Goal: Task Accomplishment & Management: Use online tool/utility

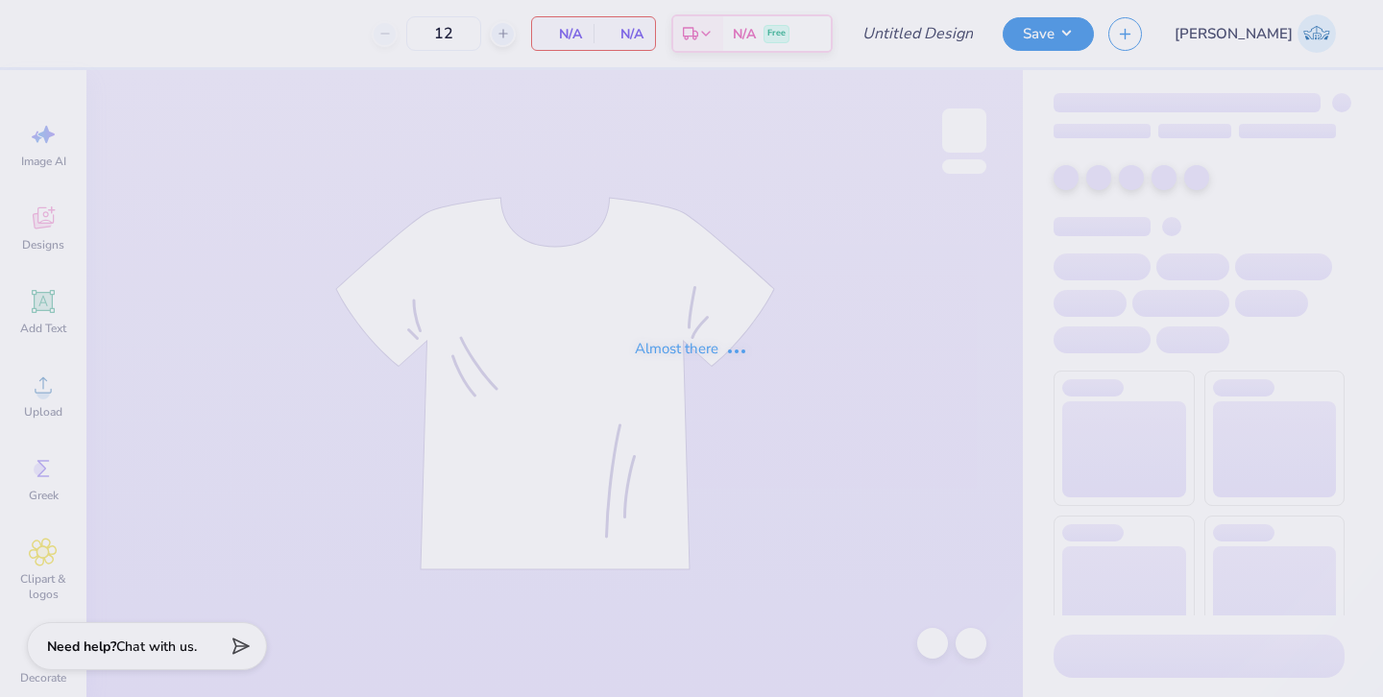
type input "homecoming"
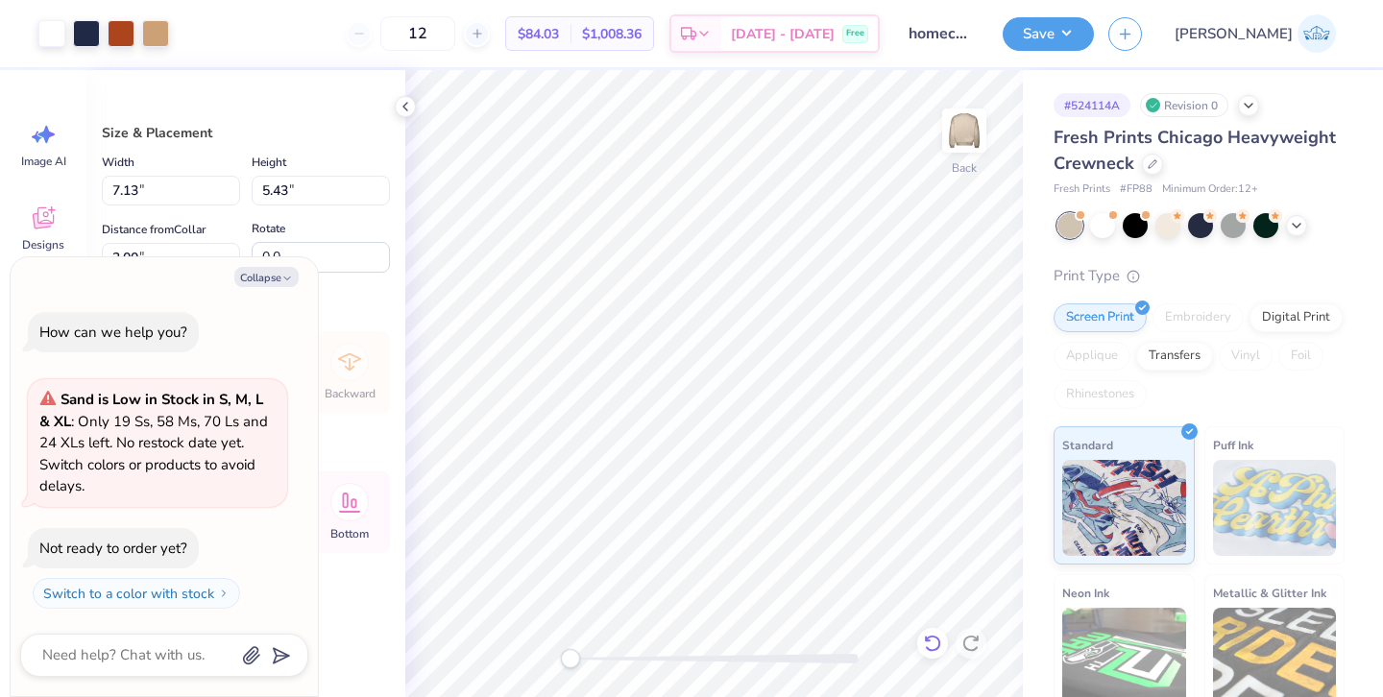
click at [931, 640] on icon at bounding box center [932, 643] width 19 height 19
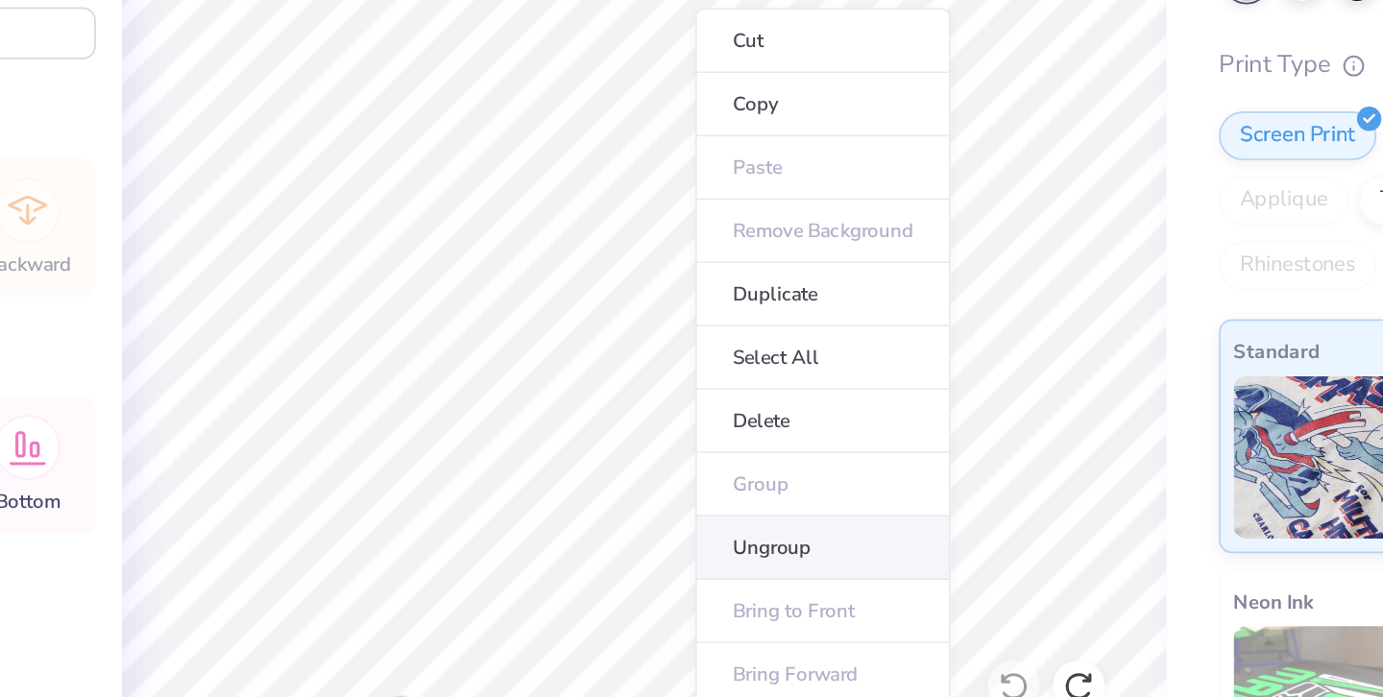
click at [793, 567] on li "Ungroup" at bounding box center [819, 561] width 151 height 37
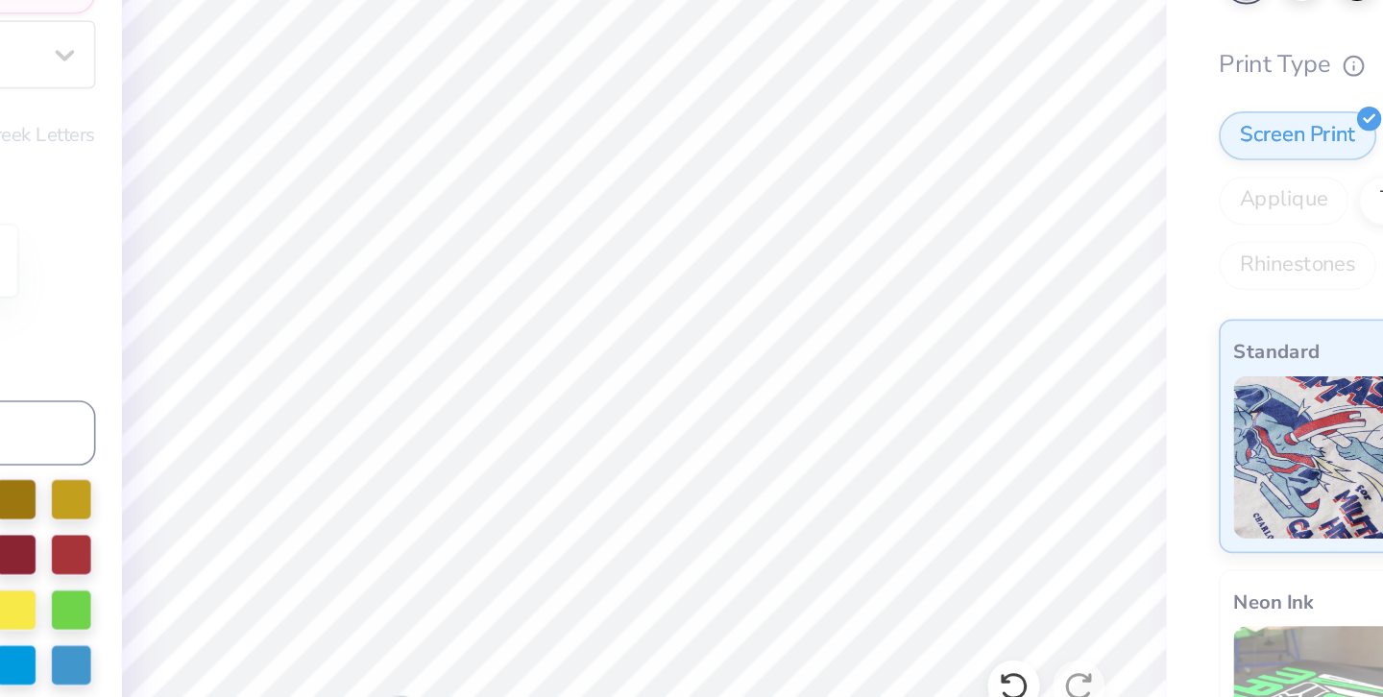
type textarea "x"
type textarea "Adpi Sig Pi"
type textarea "x"
type textarea "Adpi a Sig Pi"
type textarea "x"
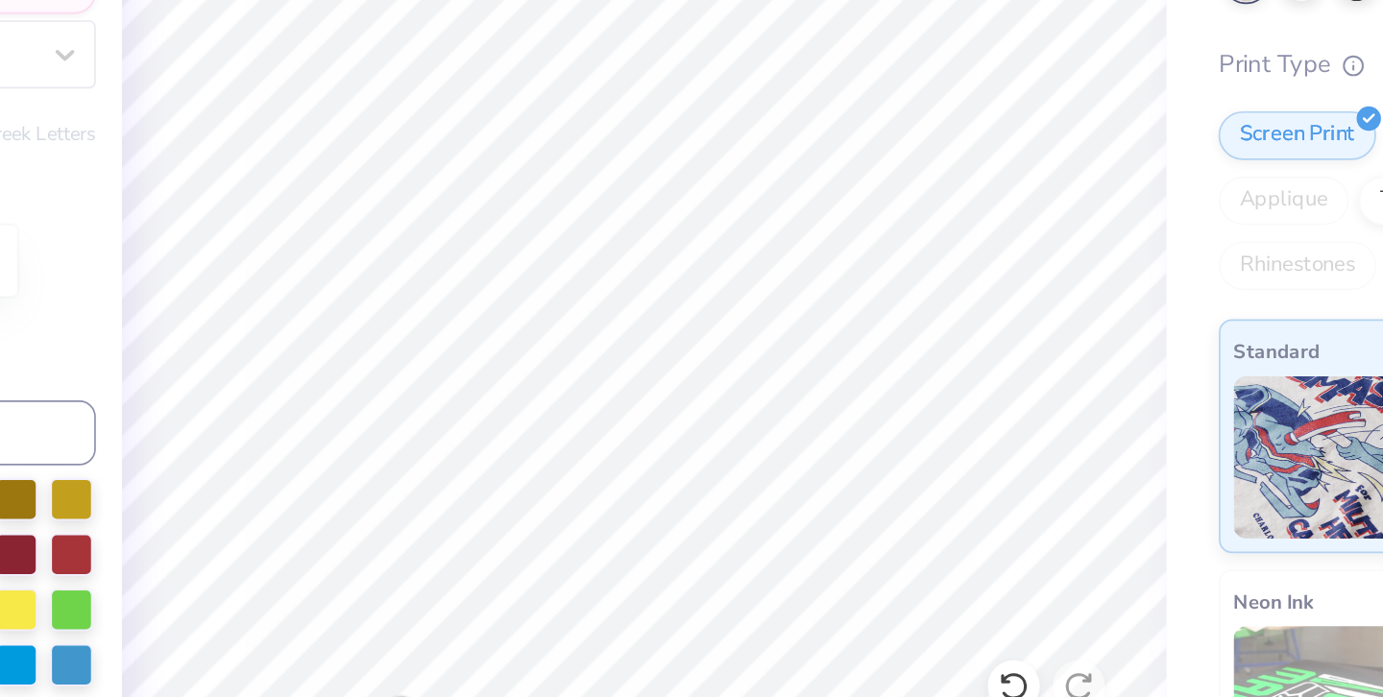
type textarea "Adpi an Sig Pi"
type textarea "x"
type textarea "Adpi and Sig Pi"
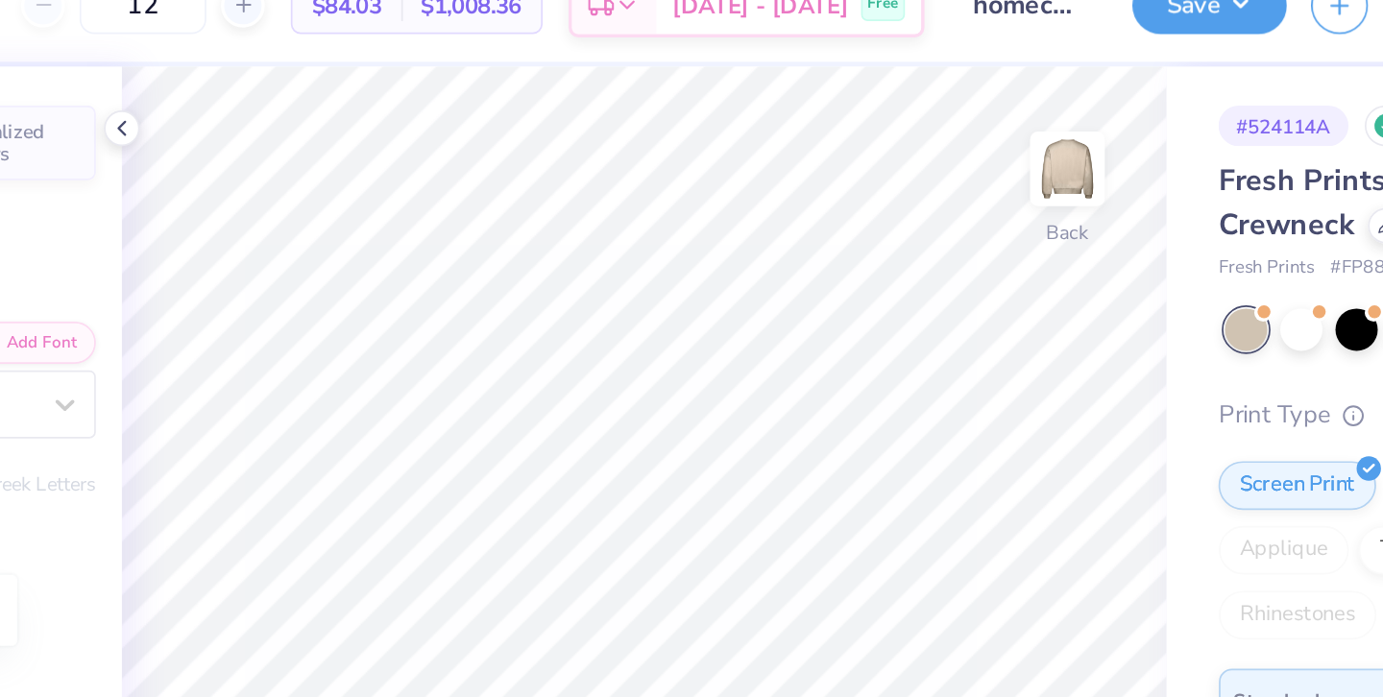
type textarea "x"
type input "8.13"
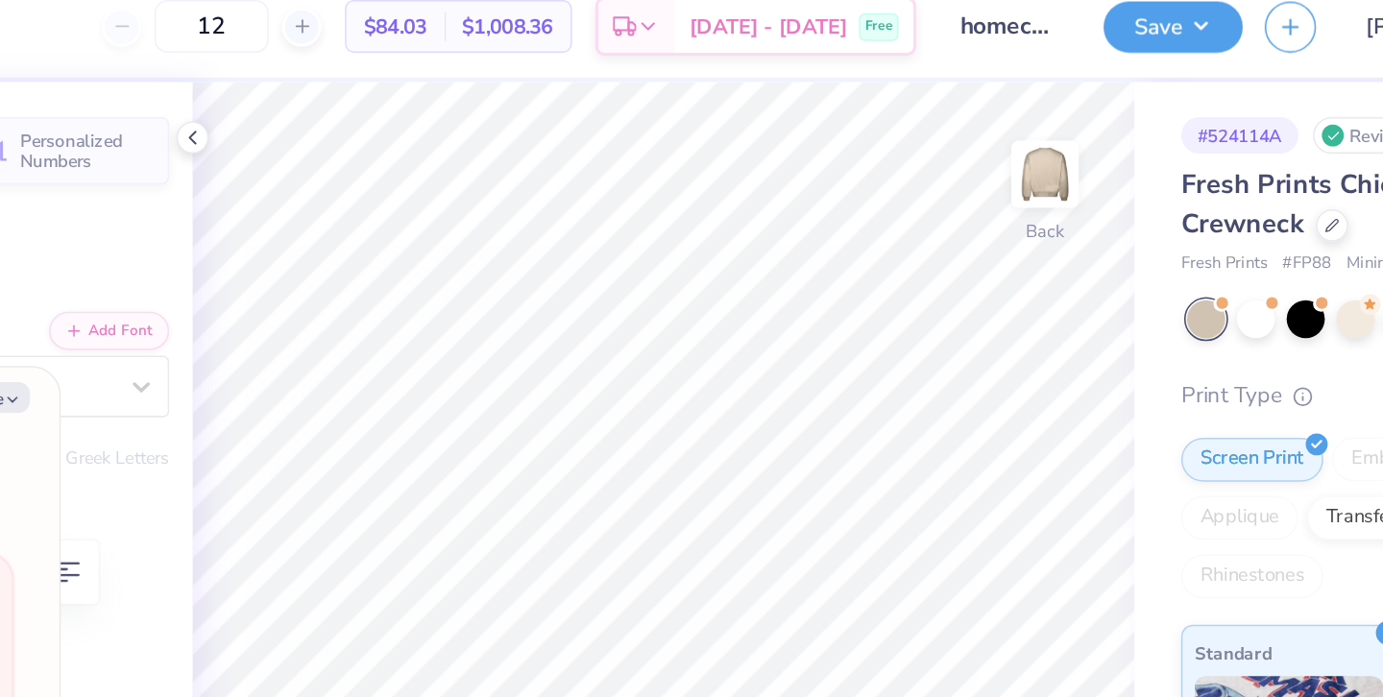
type textarea "x"
type input "4.39"
type input "0.27"
type input "8.06"
type textarea "x"
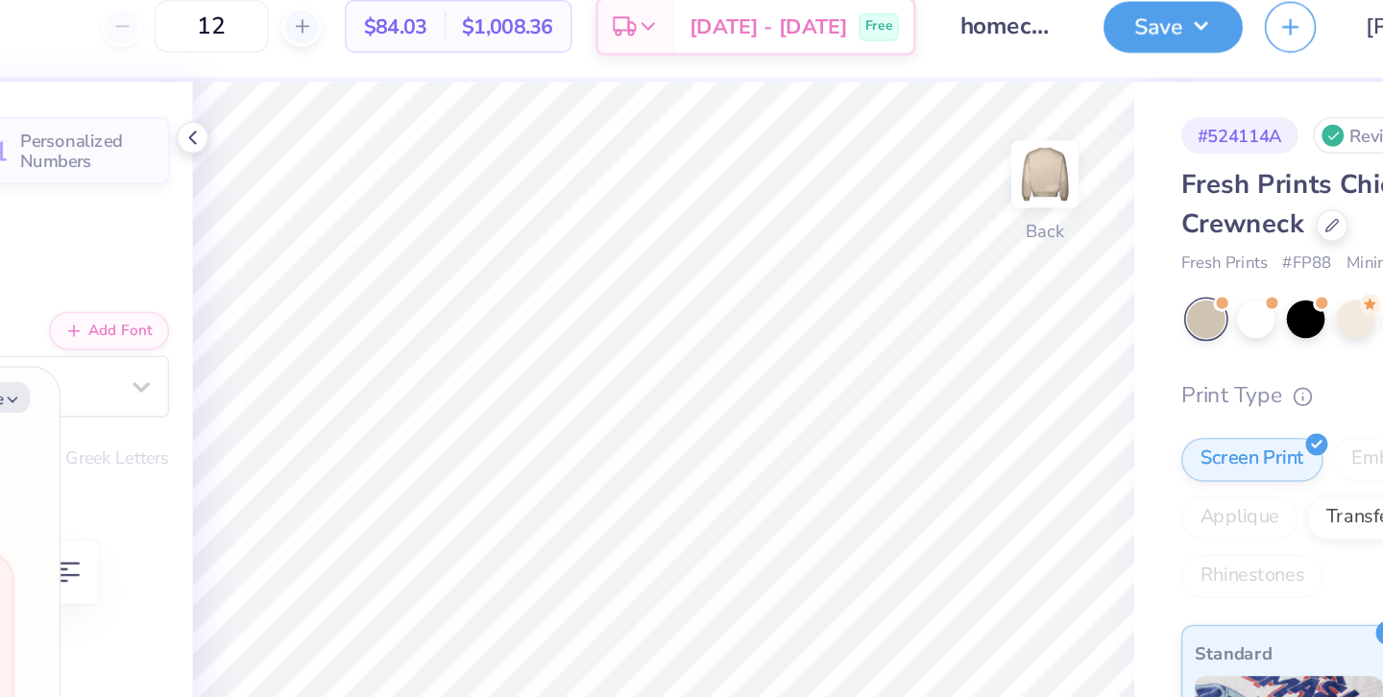
type input "7.83"
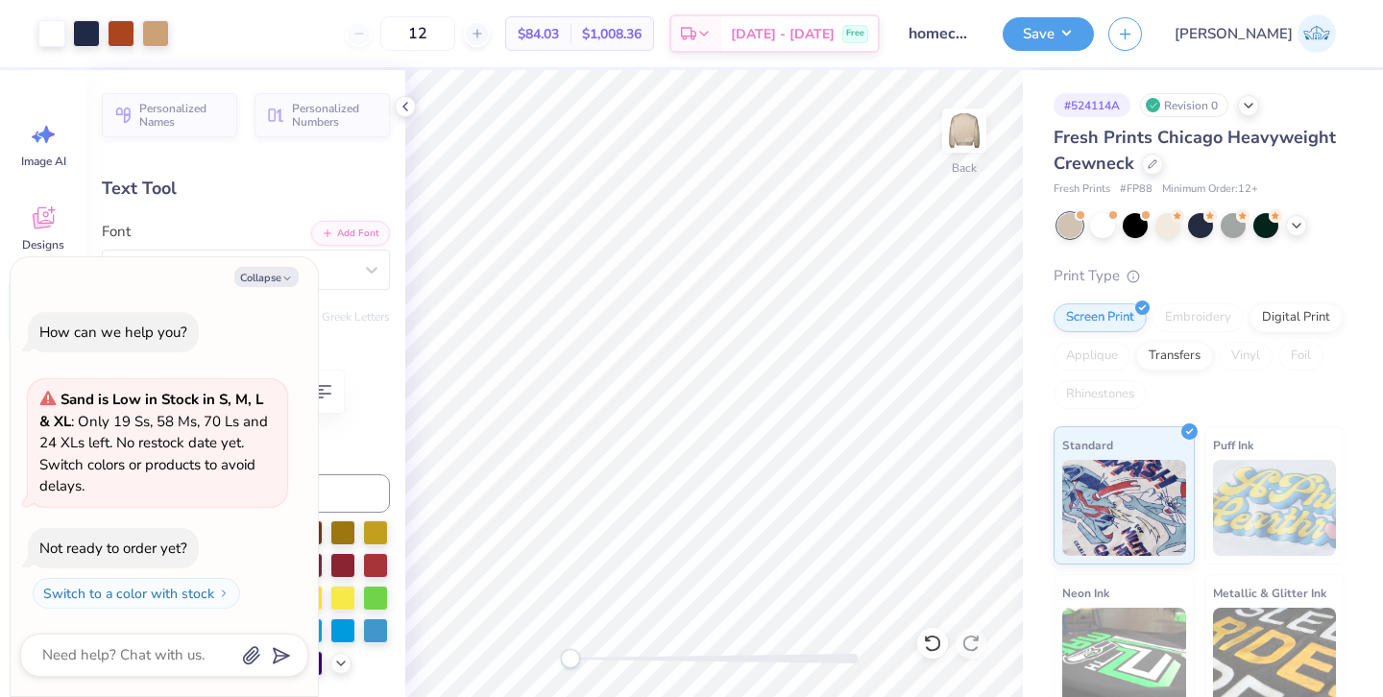
type textarea "x"
type input "8.13"
type input "1.38"
type input "6.45"
type textarea "x"
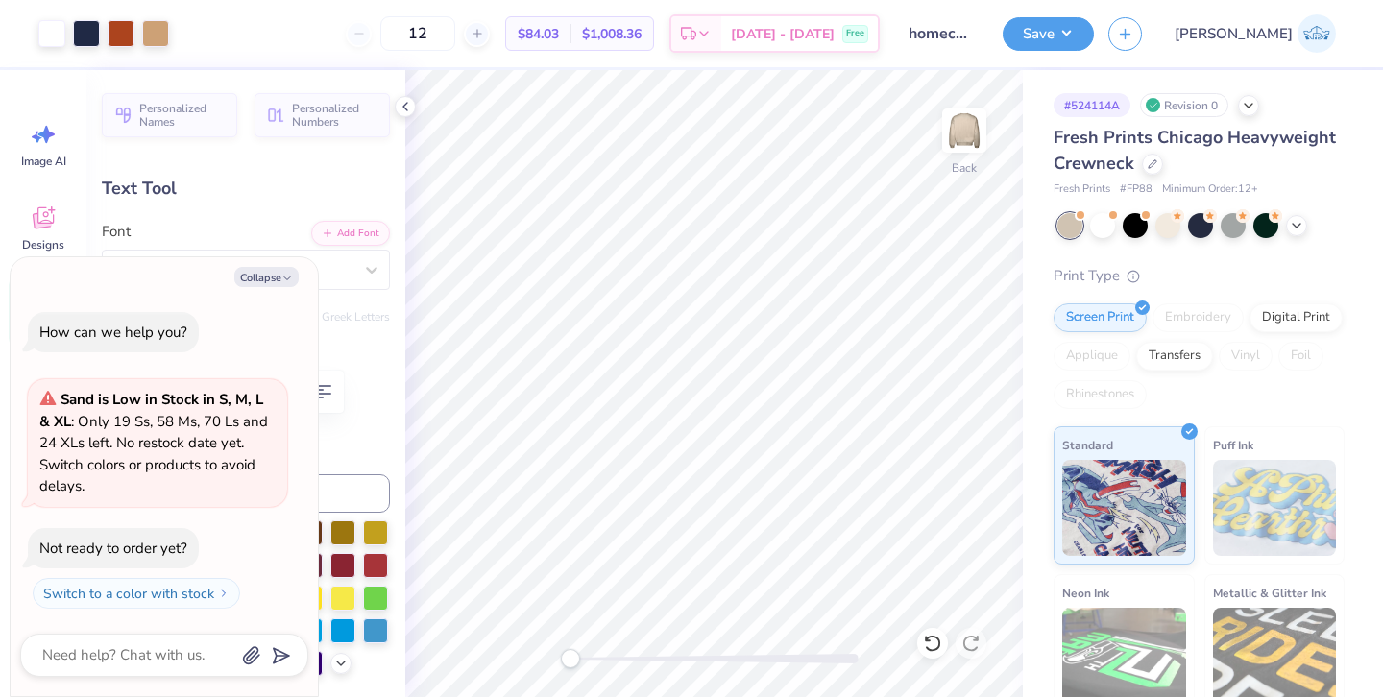
type input "6.70"
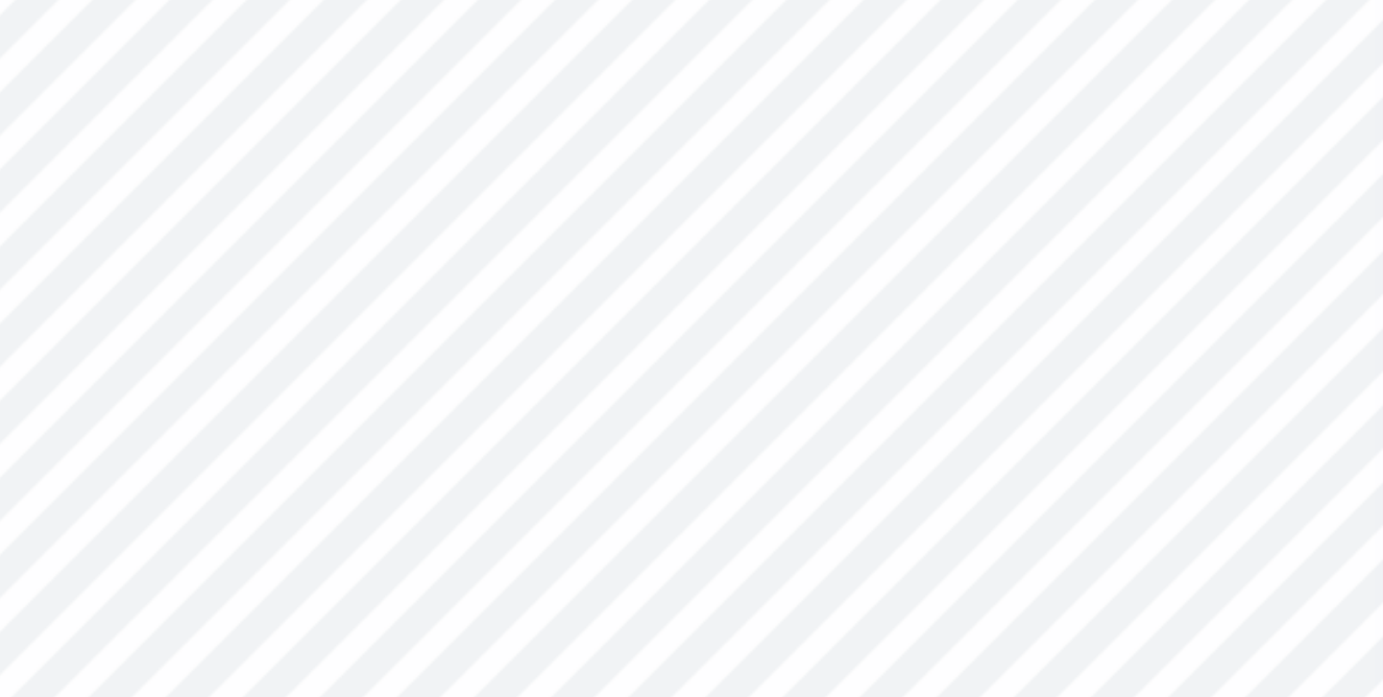
type textarea "x"
type input "4.39"
type input "0.27"
type input "8.08"
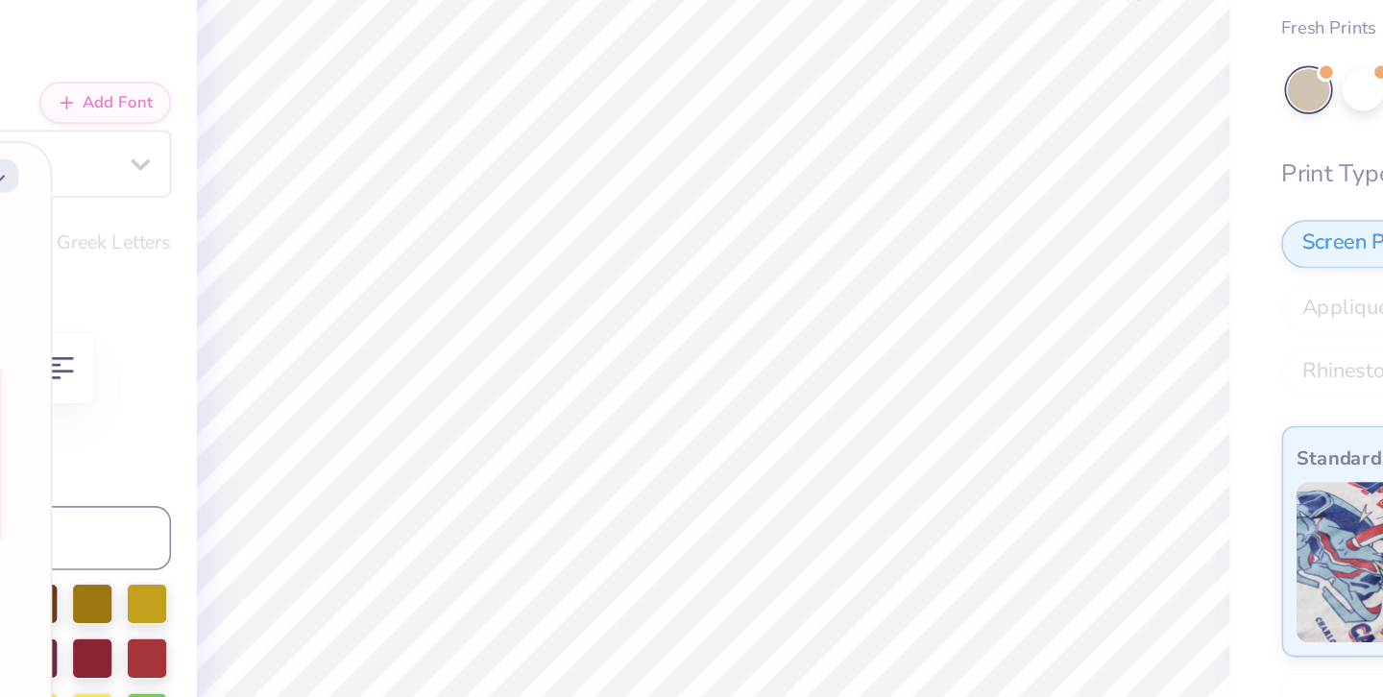
type textarea "x"
type input "7.83"
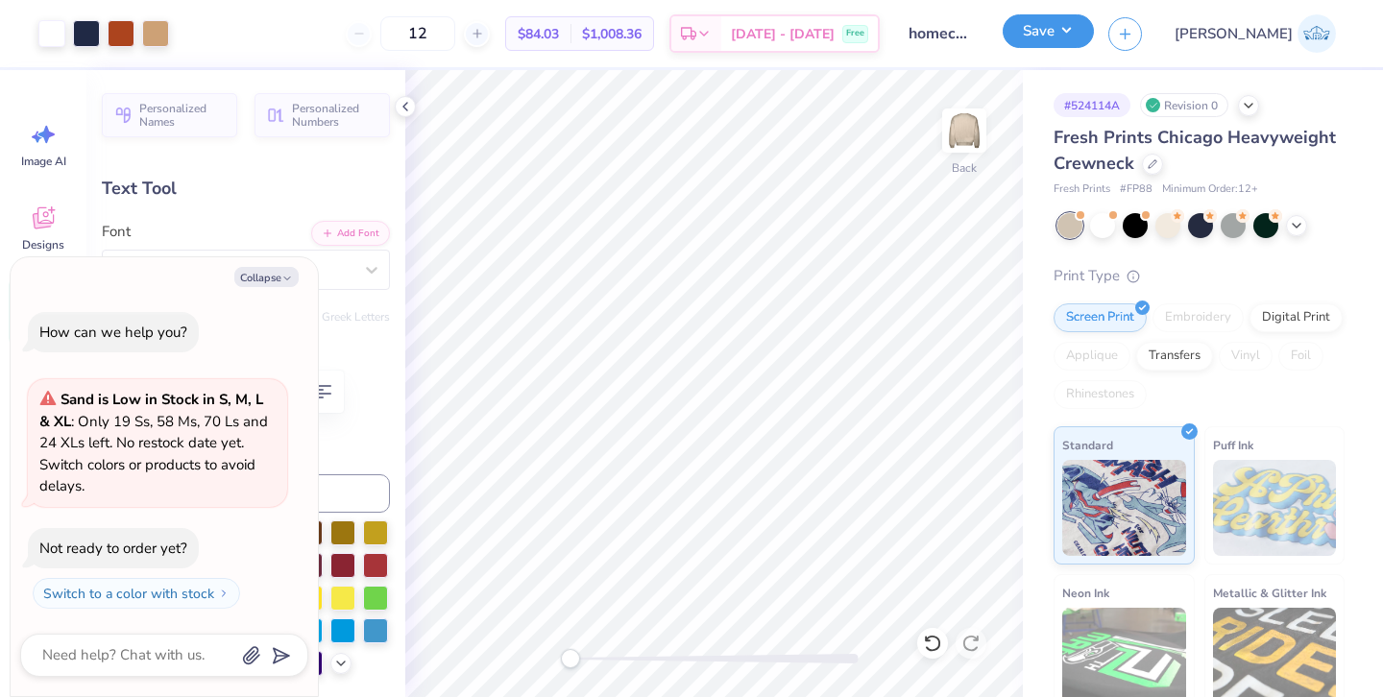
click at [1094, 36] on button "Save" at bounding box center [1047, 31] width 91 height 34
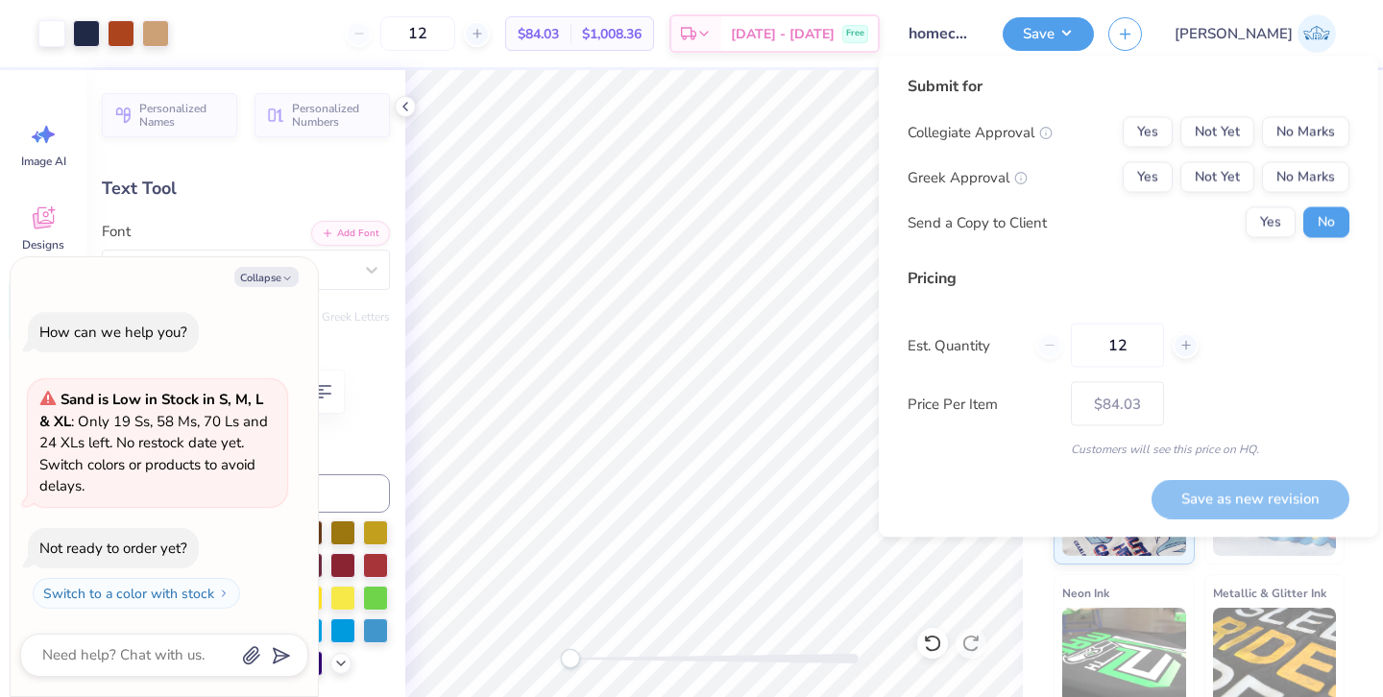
click at [1268, 240] on div "Submit for Collegiate Approval Yes Not Yet No Marks Greek Approval Yes Not Yet …" at bounding box center [1128, 164] width 442 height 178
click at [1268, 224] on button "Yes" at bounding box center [1270, 222] width 50 height 31
click at [1229, 138] on button "Not Yet" at bounding box center [1217, 132] width 74 height 31
click at [1228, 181] on button "Not Yet" at bounding box center [1217, 177] width 74 height 31
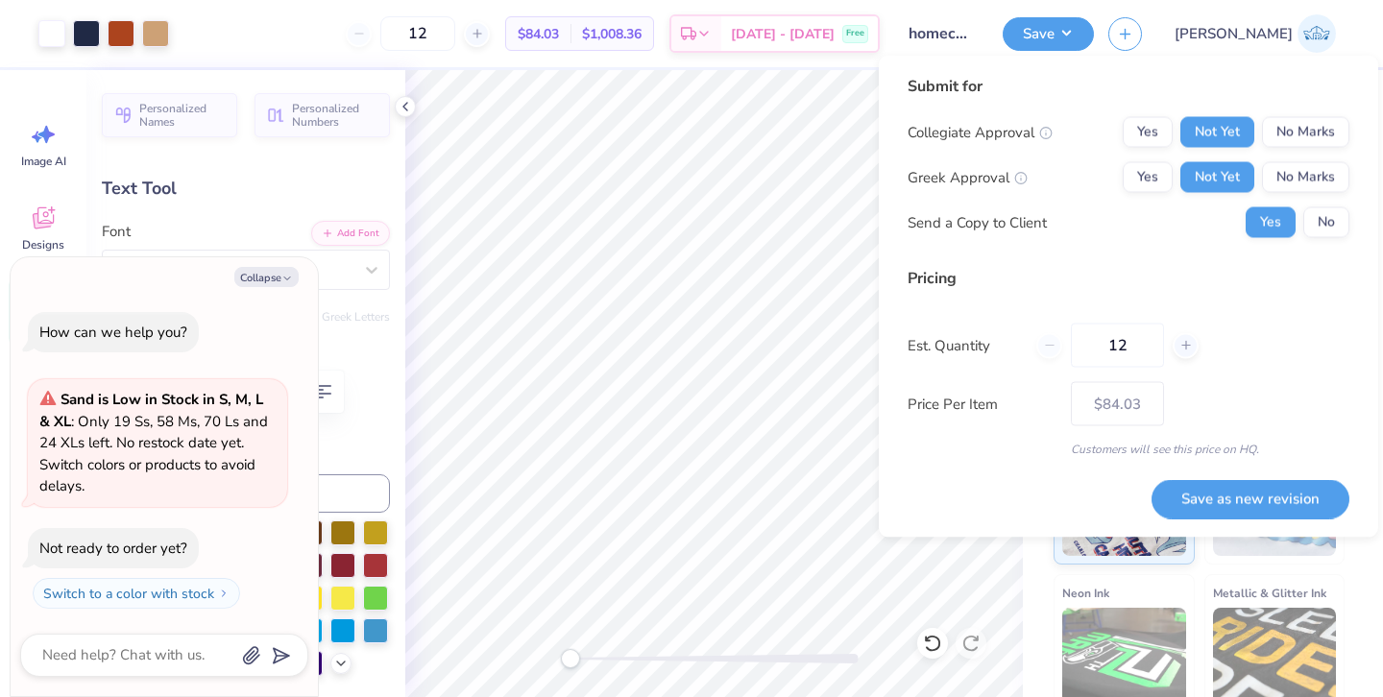
type textarea "x"
drag, startPoint x: 1142, startPoint y: 356, endPoint x: 1070, endPoint y: 353, distance: 72.1
click at [1070, 353] on div "12" at bounding box center [1117, 346] width 162 height 44
type input "50"
type textarea "x"
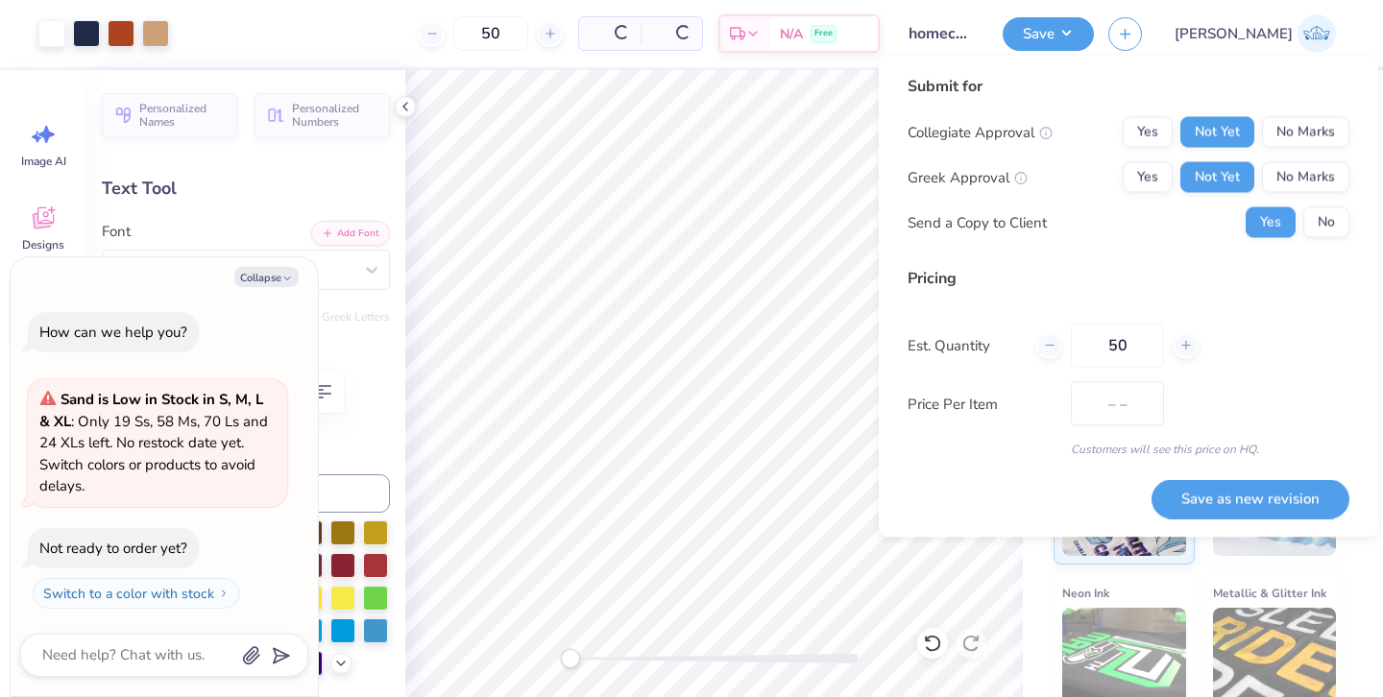
type input "50"
type textarea "x"
type input "– –"
type textarea "x"
type input "$61.57"
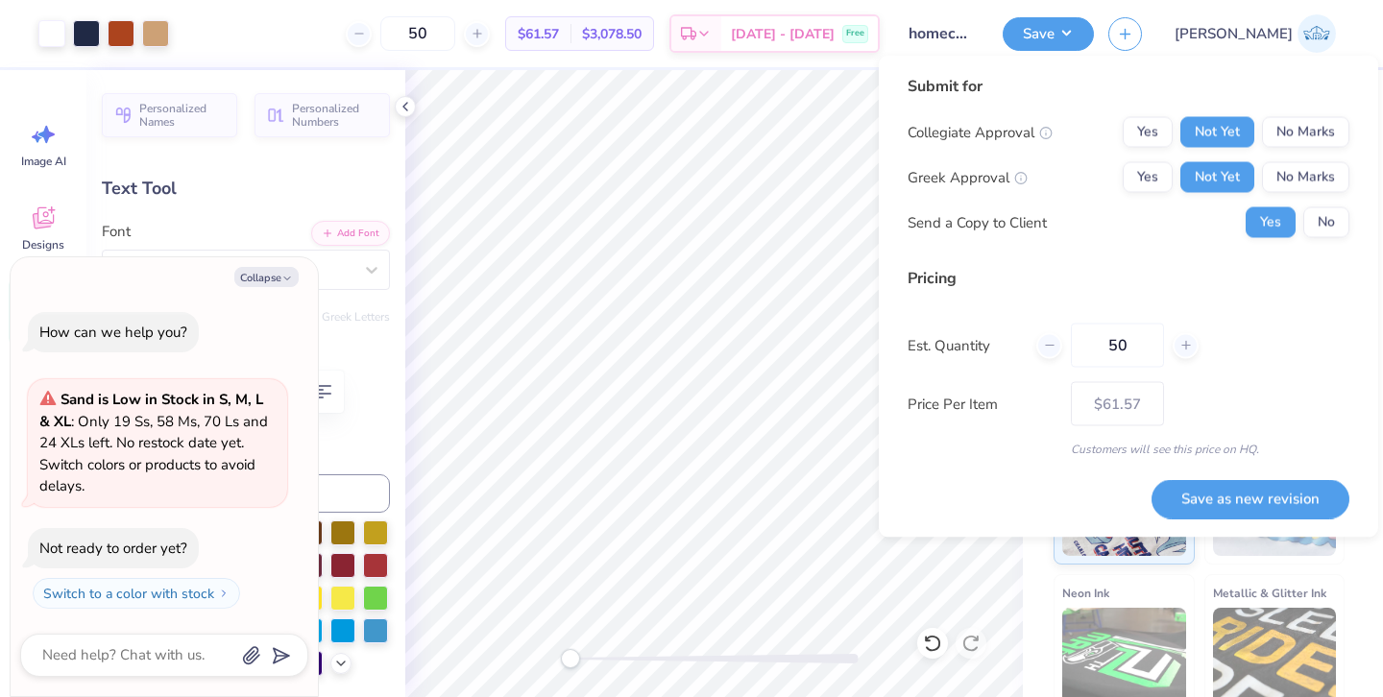
type input "50"
click at [1347, 355] on div "Est. Quantity 50" at bounding box center [1128, 346] width 442 height 44
click at [269, 278] on button "Collapse" at bounding box center [266, 277] width 64 height 20
type textarea "x"
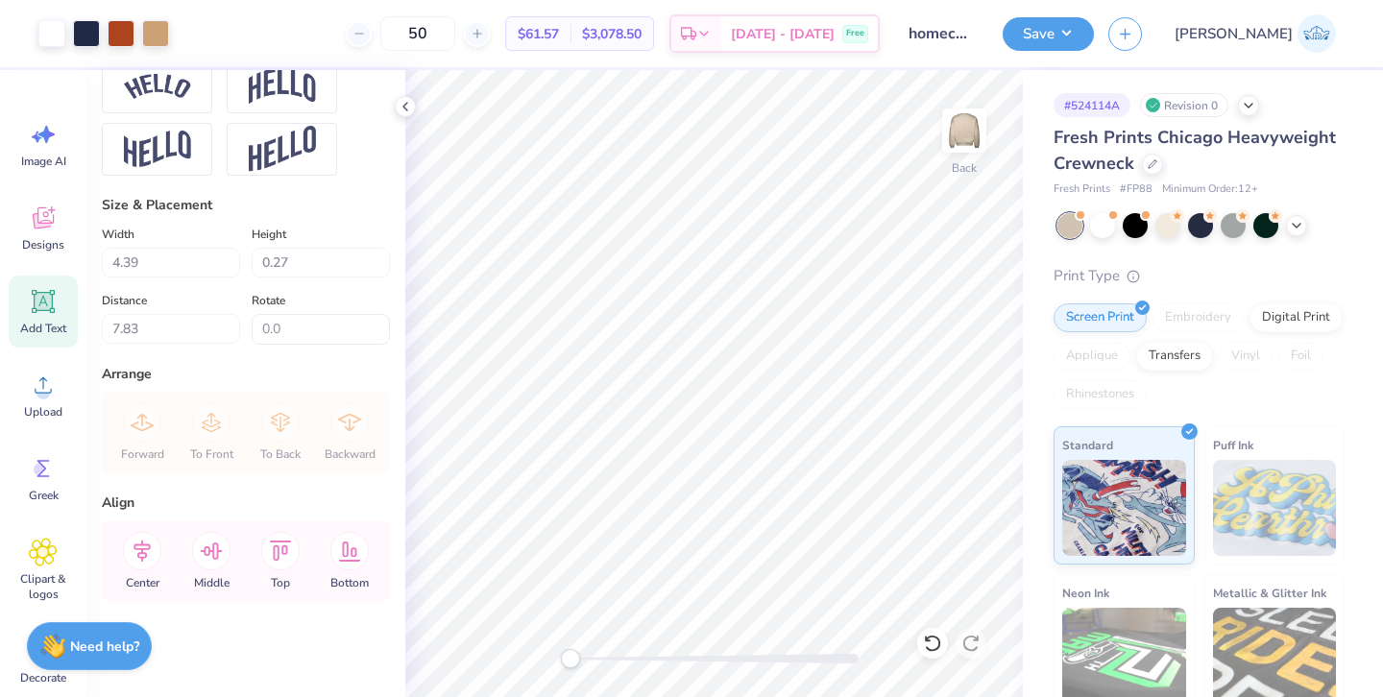
scroll to position [0, 0]
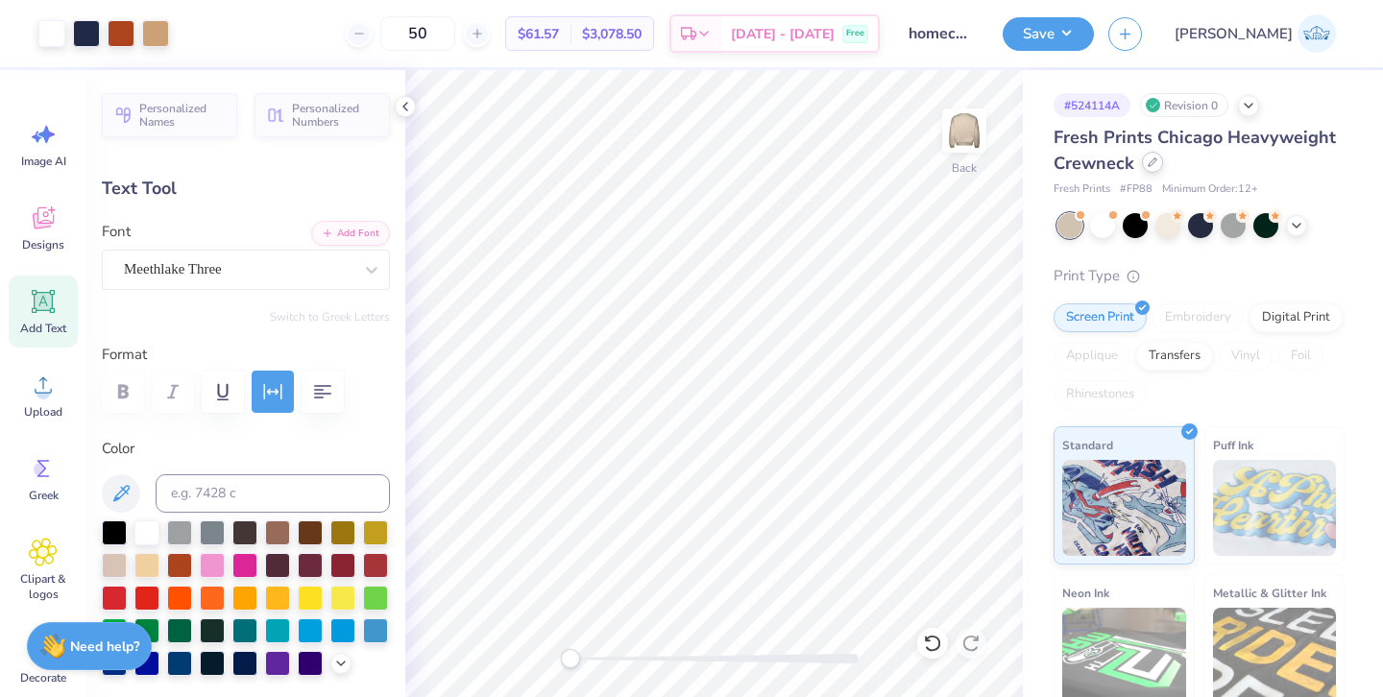
click at [1152, 163] on icon at bounding box center [1152, 162] width 10 height 10
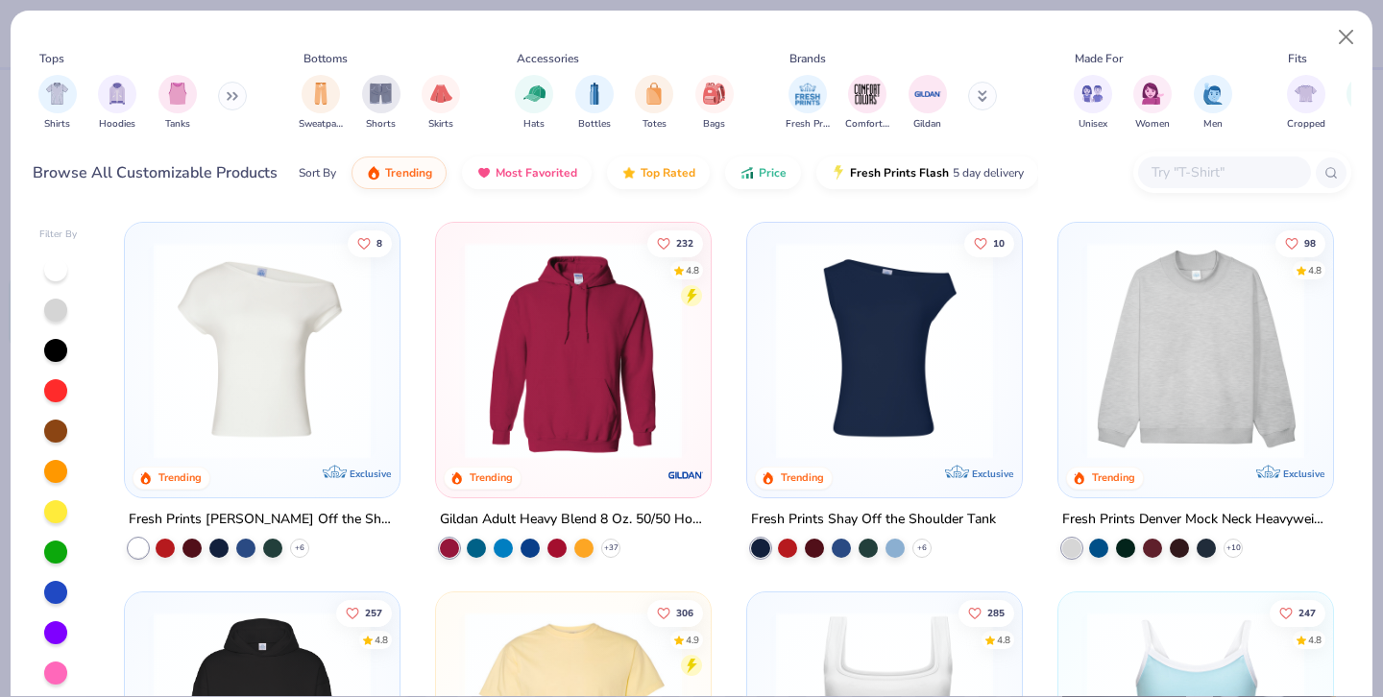
click at [233, 92] on icon at bounding box center [233, 96] width 12 height 10
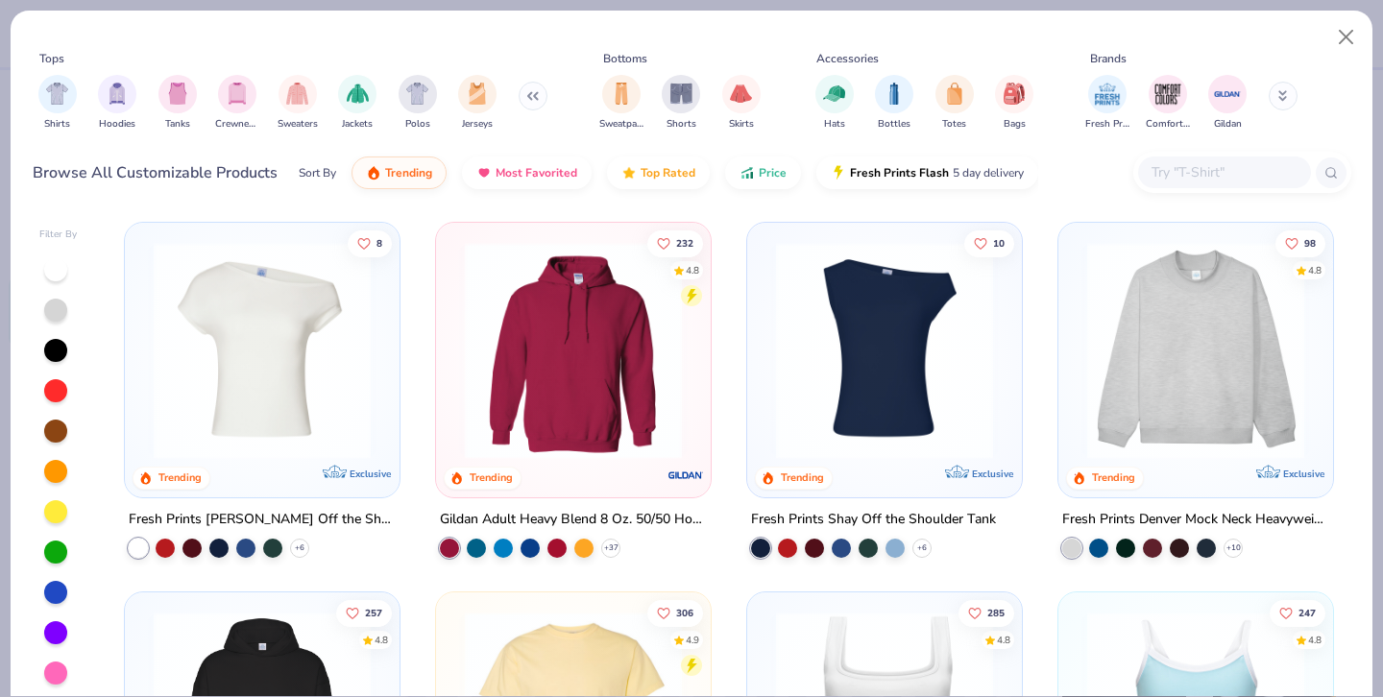
click at [233, 92] on img "filter for Crewnecks" at bounding box center [237, 94] width 21 height 22
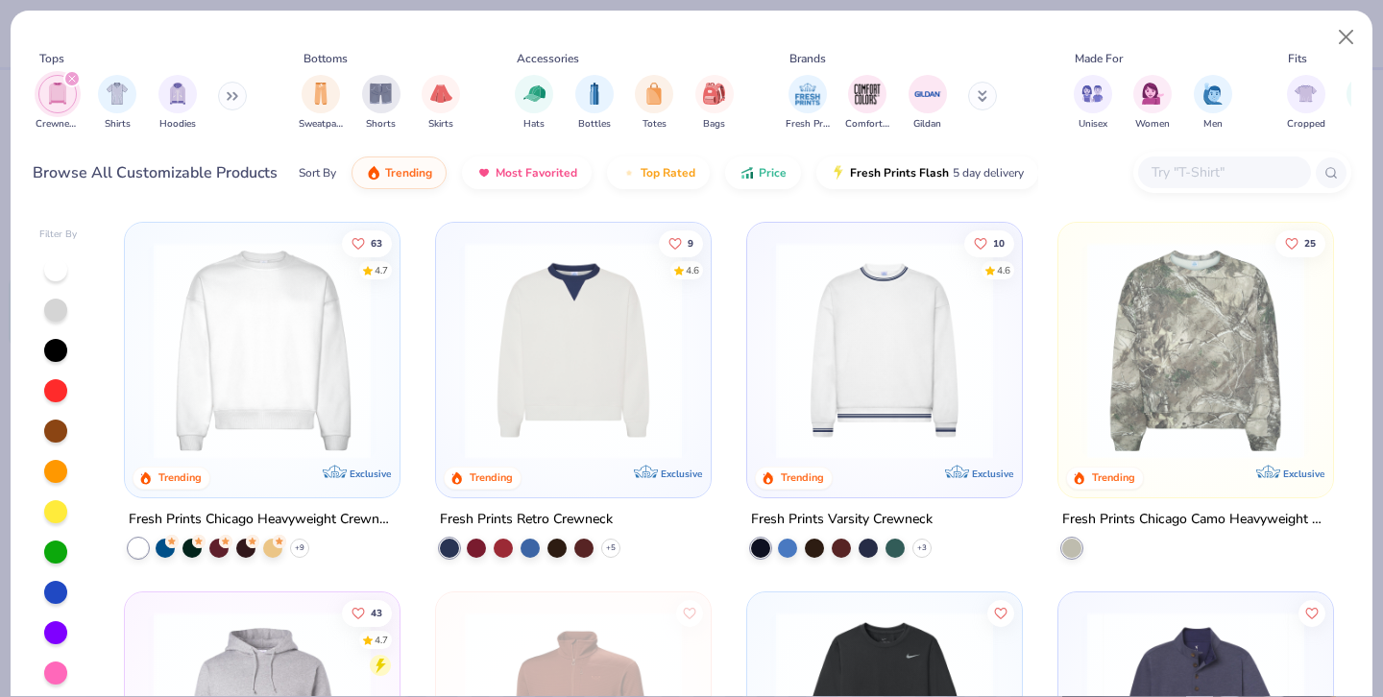
scroll to position [8, 0]
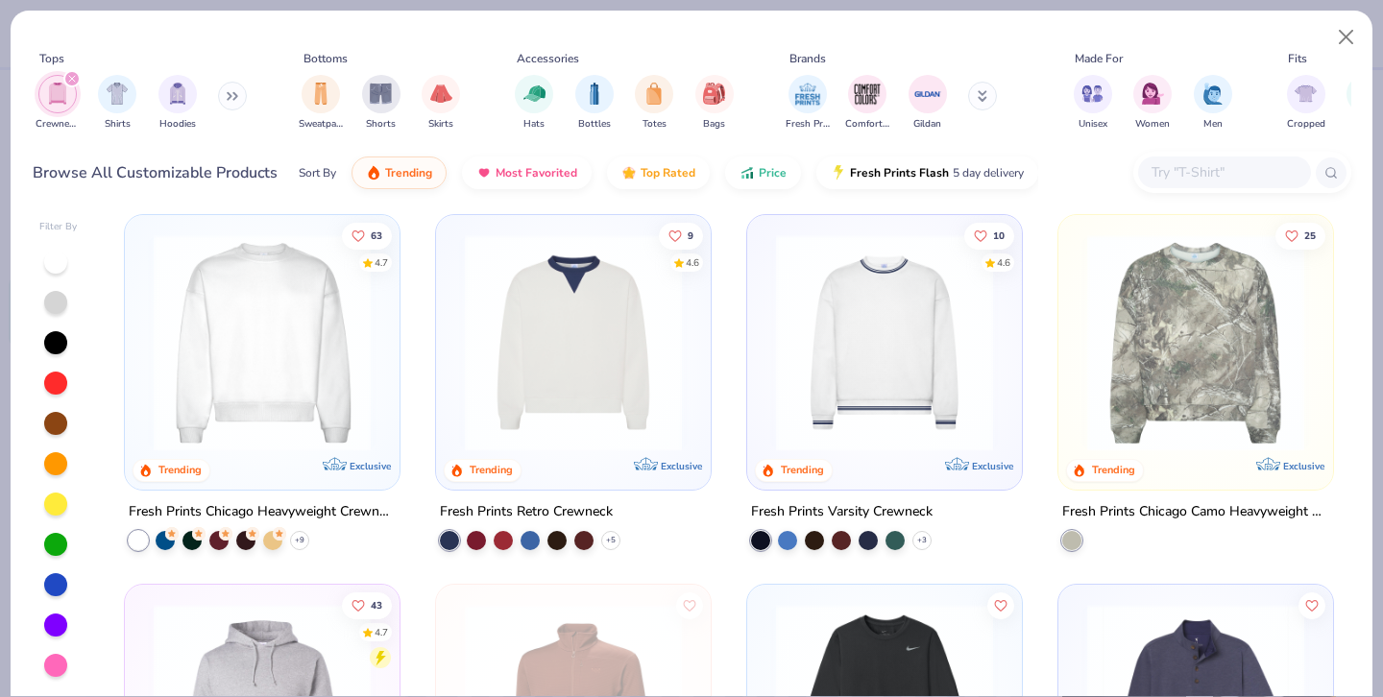
click at [62, 410] on div at bounding box center [58, 464] width 38 height 428
click at [61, 445] on div at bounding box center [58, 464] width 38 height 428
click at [61, 421] on div at bounding box center [55, 423] width 23 height 23
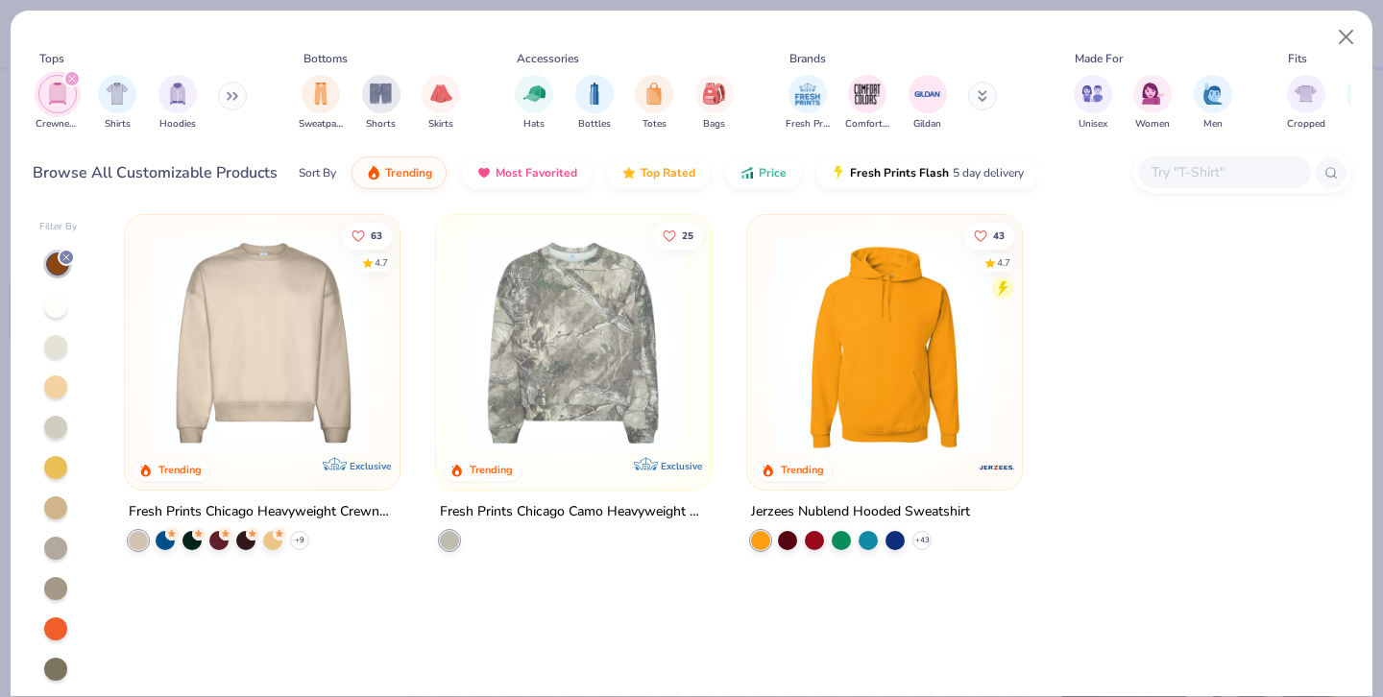
click at [60, 349] on div at bounding box center [55, 346] width 23 height 23
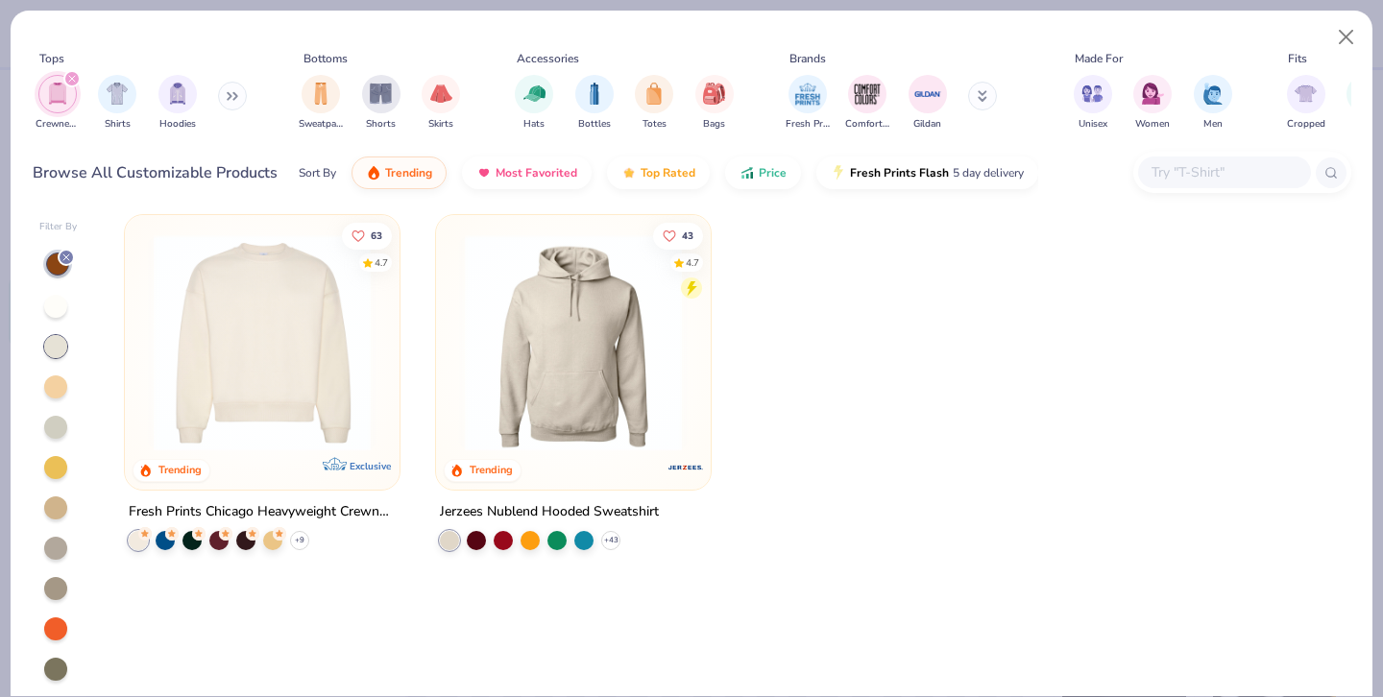
click at [72, 84] on div "filter for Crewnecks" at bounding box center [71, 78] width 17 height 17
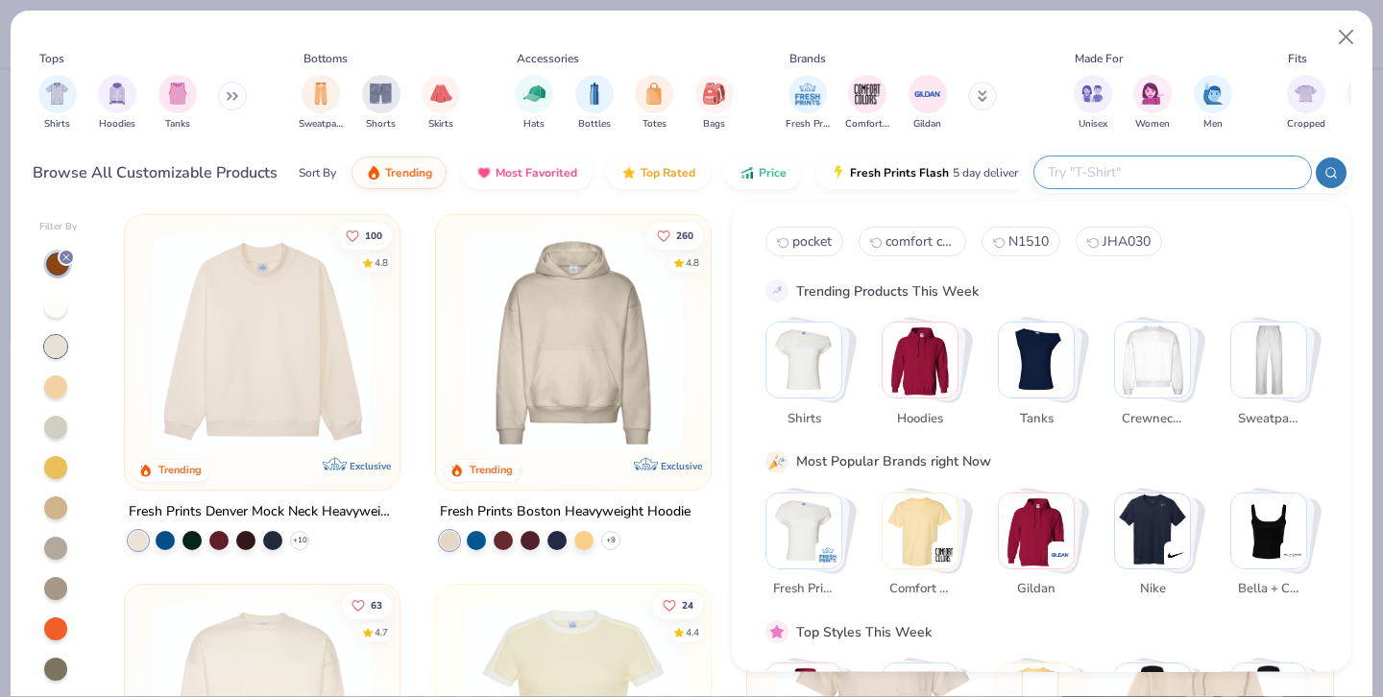
click at [1183, 163] on input "text" at bounding box center [1172, 172] width 252 height 22
type input "crewneck"
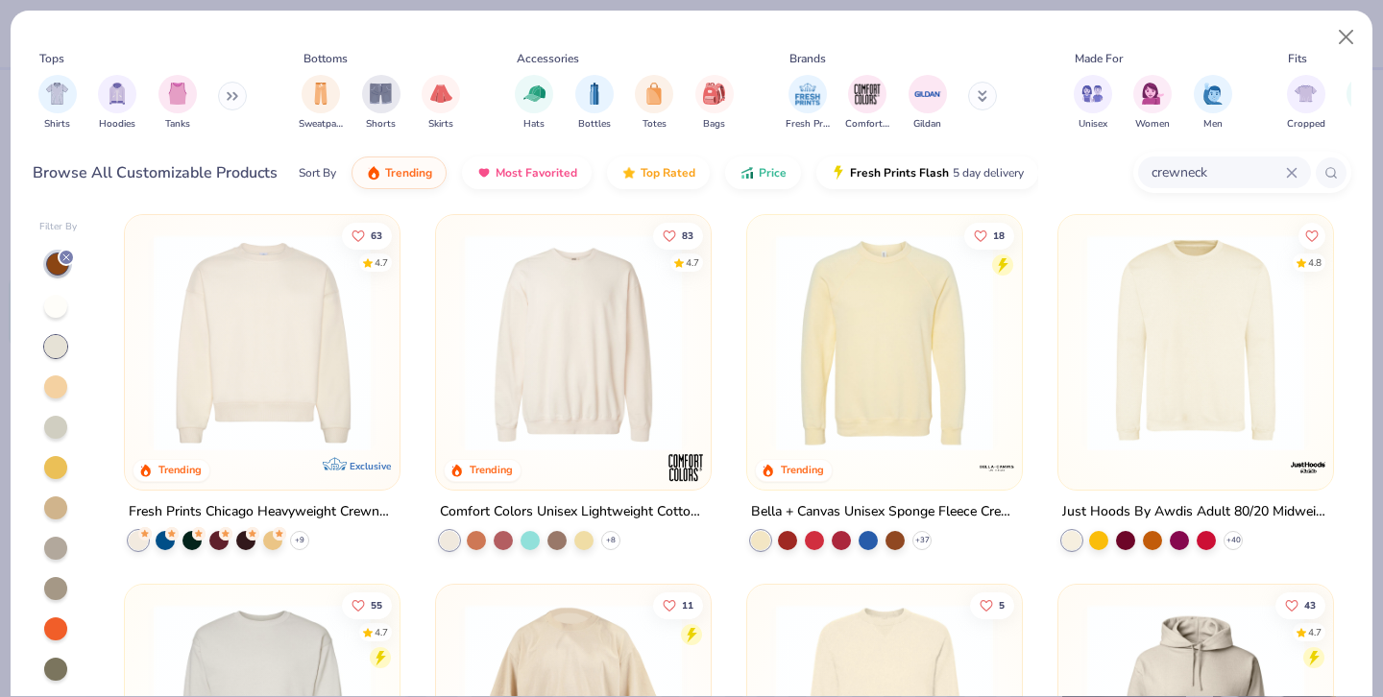
click at [319, 374] on img at bounding box center [262, 342] width 236 height 217
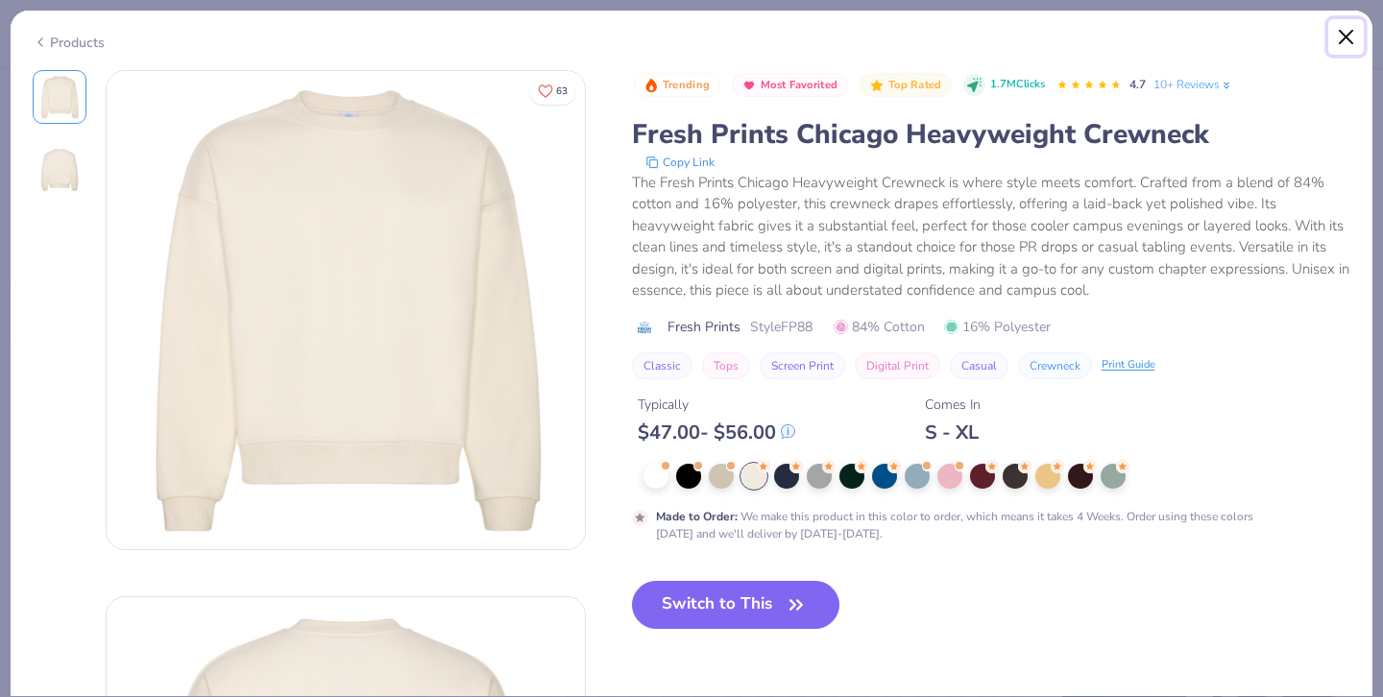
click at [1348, 39] on button "Close" at bounding box center [1346, 37] width 36 height 36
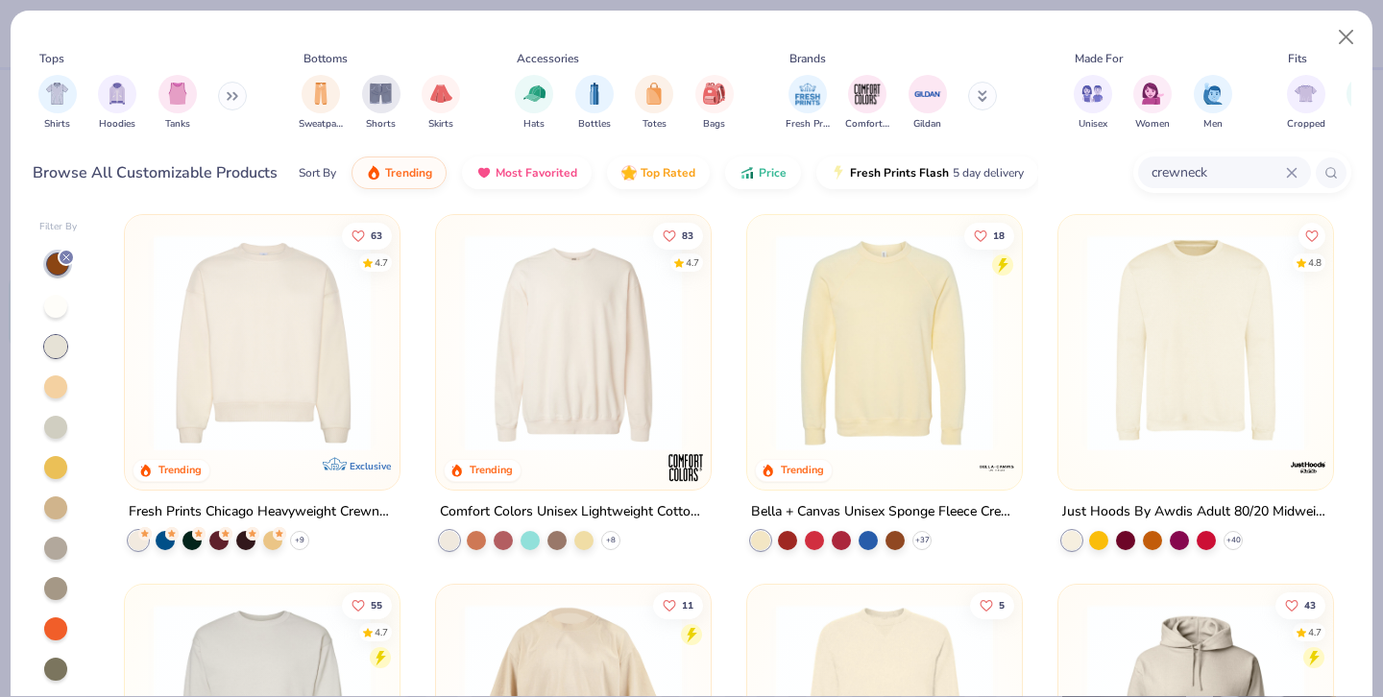
click at [697, 260] on div "4.7" at bounding box center [692, 262] width 13 height 14
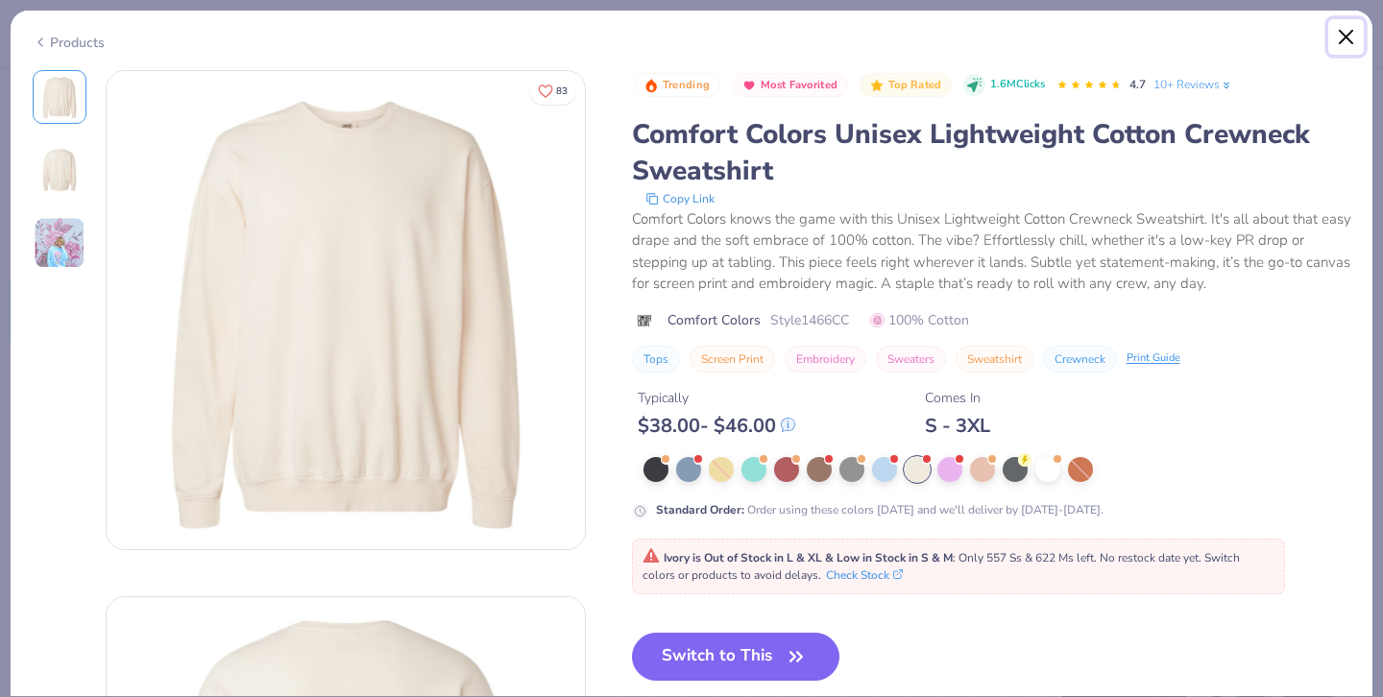
click at [1344, 34] on button "Close" at bounding box center [1346, 37] width 36 height 36
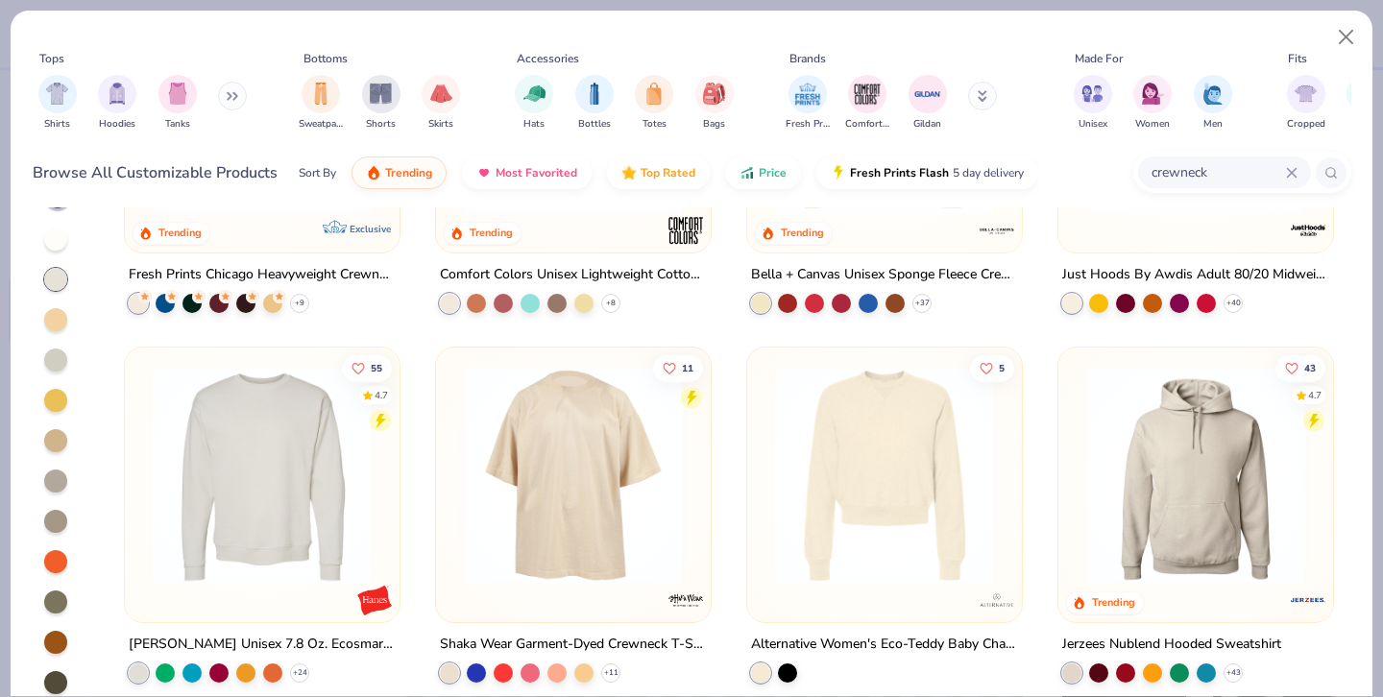
scroll to position [92, 0]
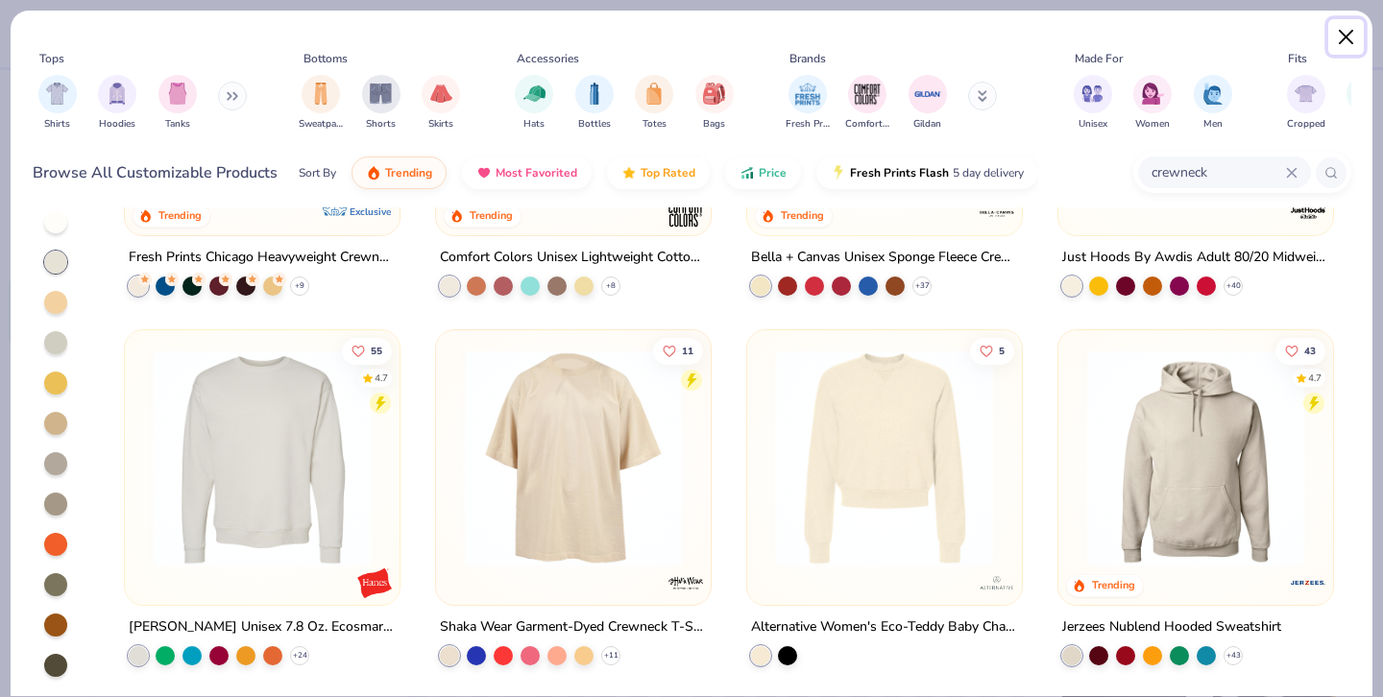
click at [1340, 27] on button "Close" at bounding box center [1346, 37] width 36 height 36
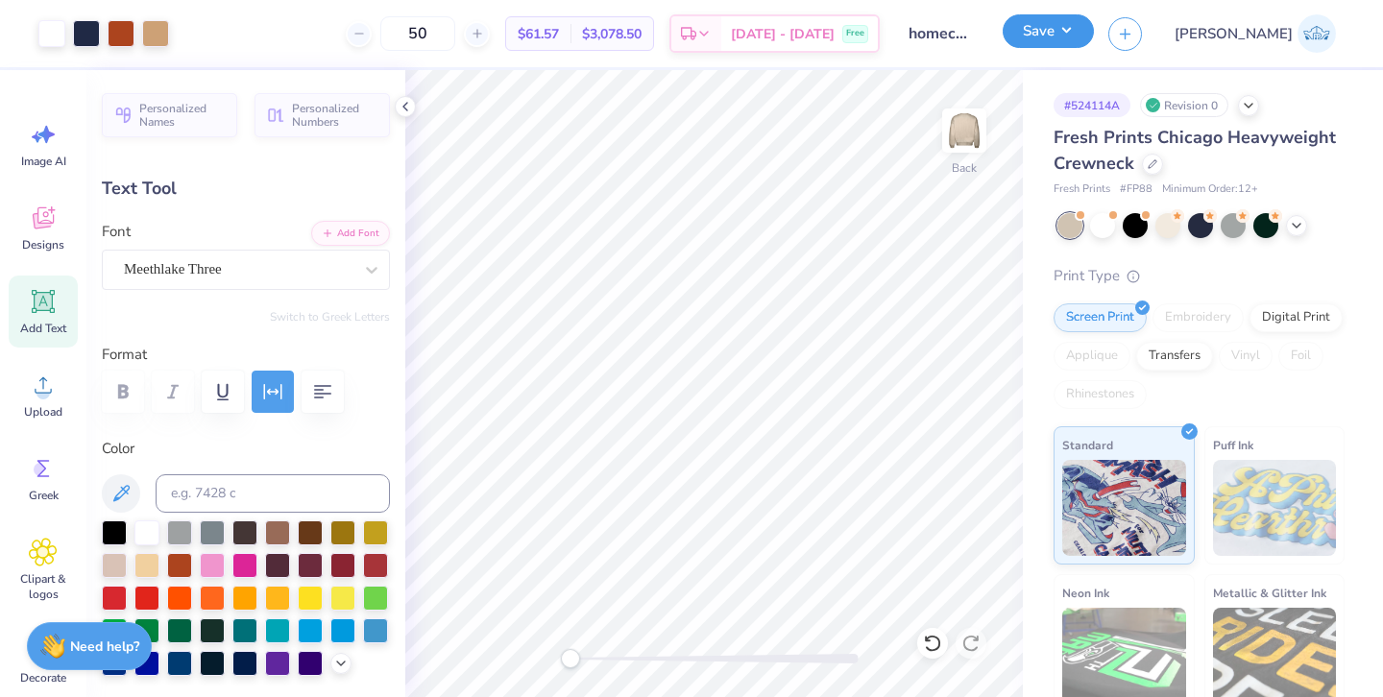
click at [1094, 33] on button "Save" at bounding box center [1047, 31] width 91 height 34
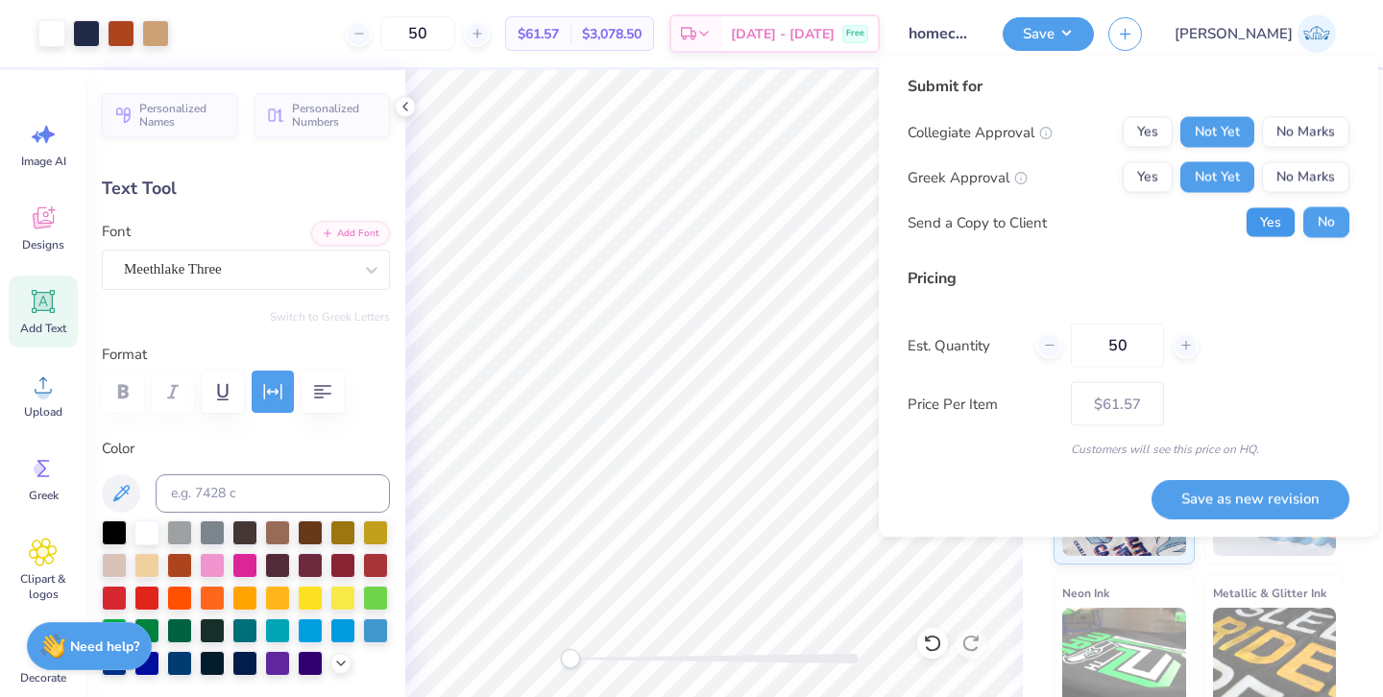
click at [1266, 222] on button "Yes" at bounding box center [1270, 222] width 50 height 31
click at [1242, 495] on button "Save as new revision" at bounding box center [1250, 498] width 198 height 39
type input "$61.57"
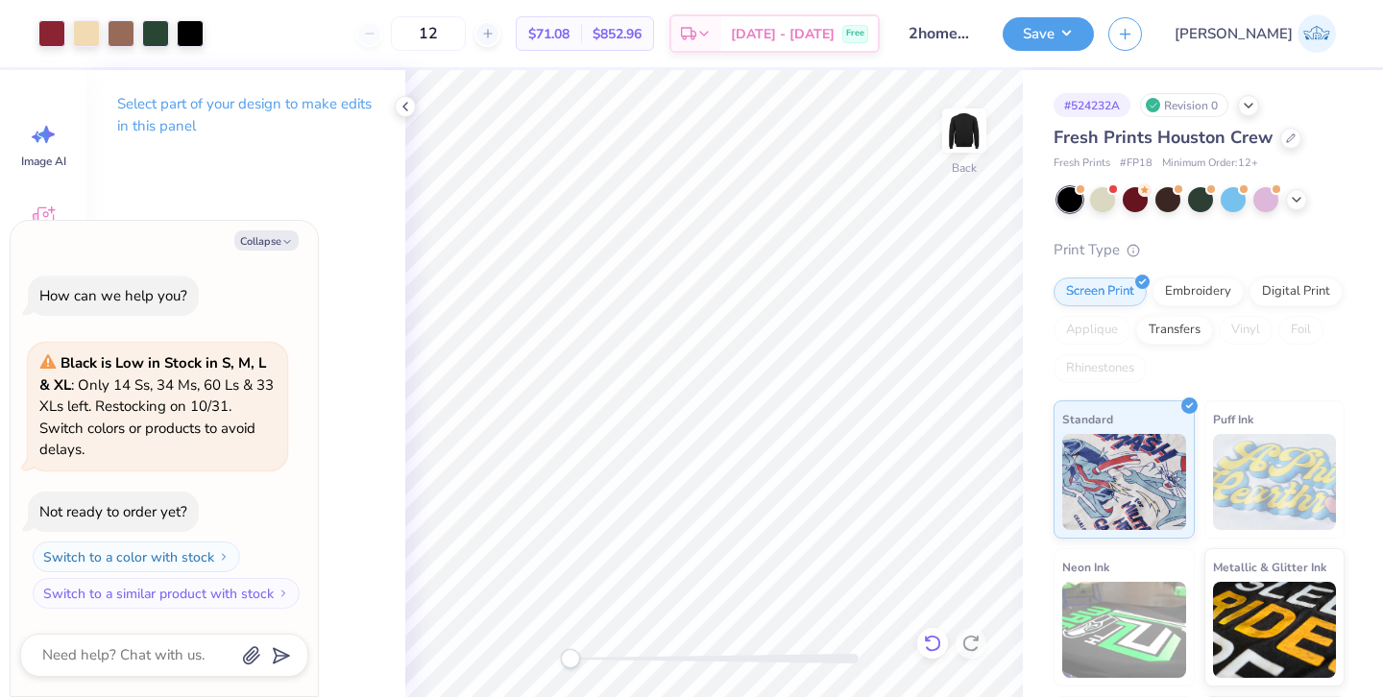
click at [932, 652] on icon at bounding box center [932, 643] width 19 height 19
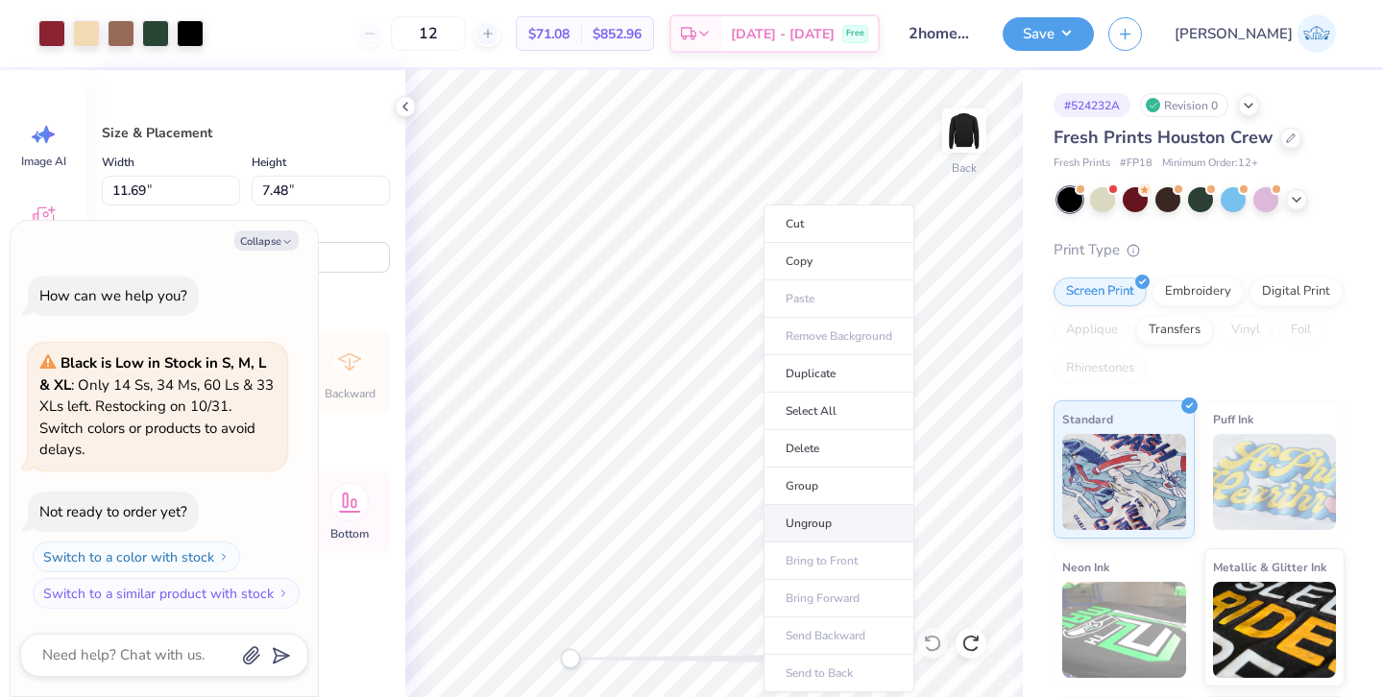
click at [824, 514] on li "Ungroup" at bounding box center [838, 523] width 151 height 37
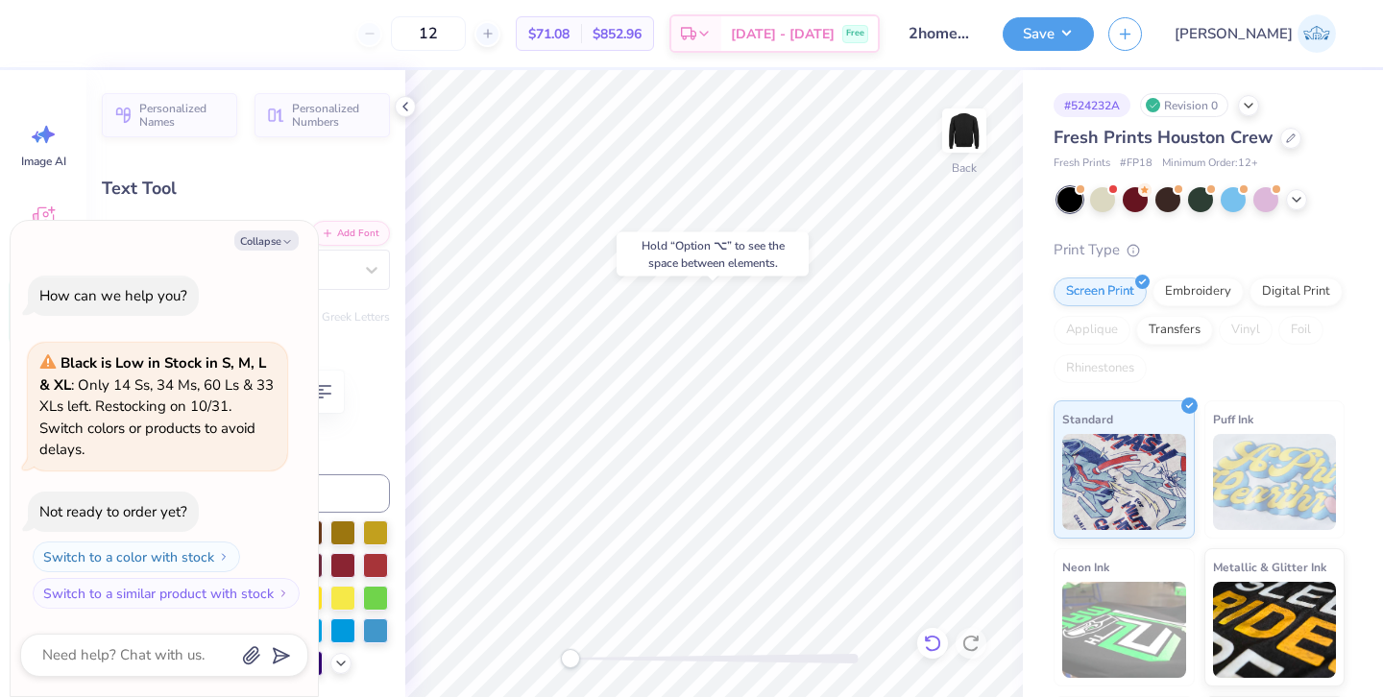
click at [922, 635] on div at bounding box center [932, 643] width 31 height 31
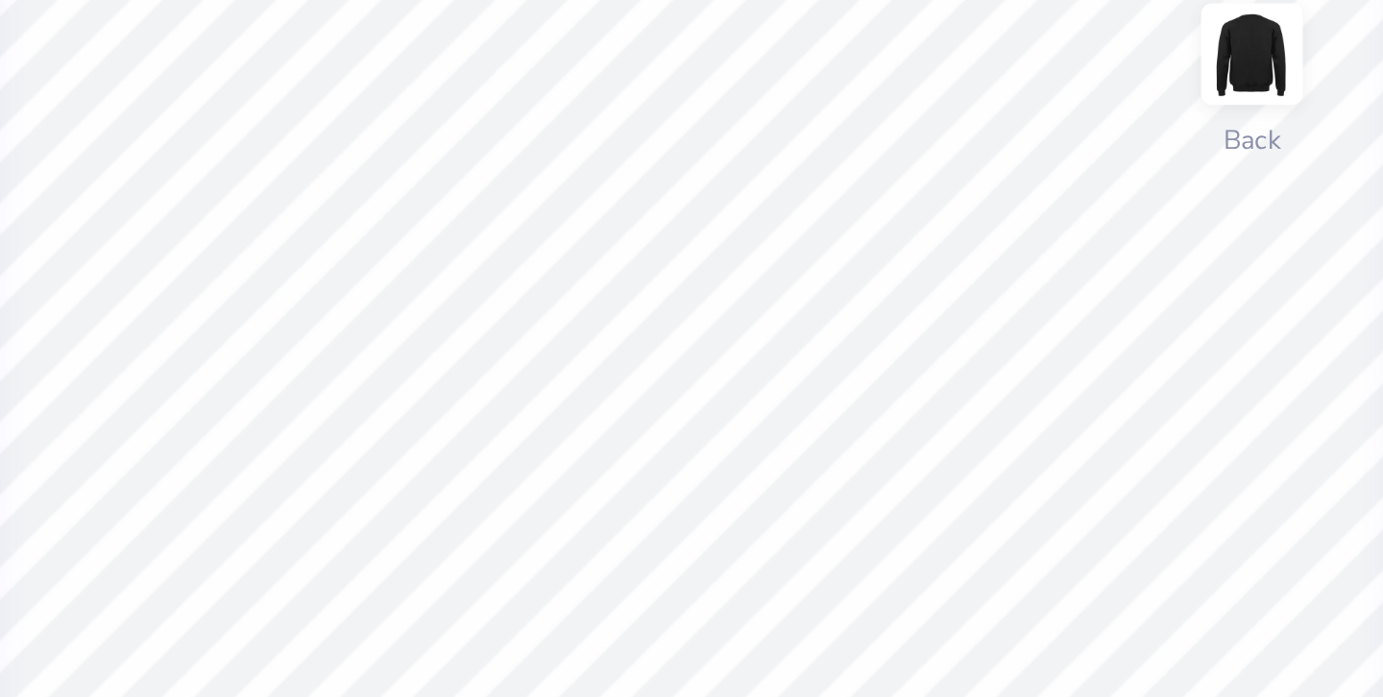
scroll to position [0, 4]
type textarea "x"
type textarea "ADPI X SIGm PI"
type textarea "x"
type textarea "ADPI X SIGma= PI"
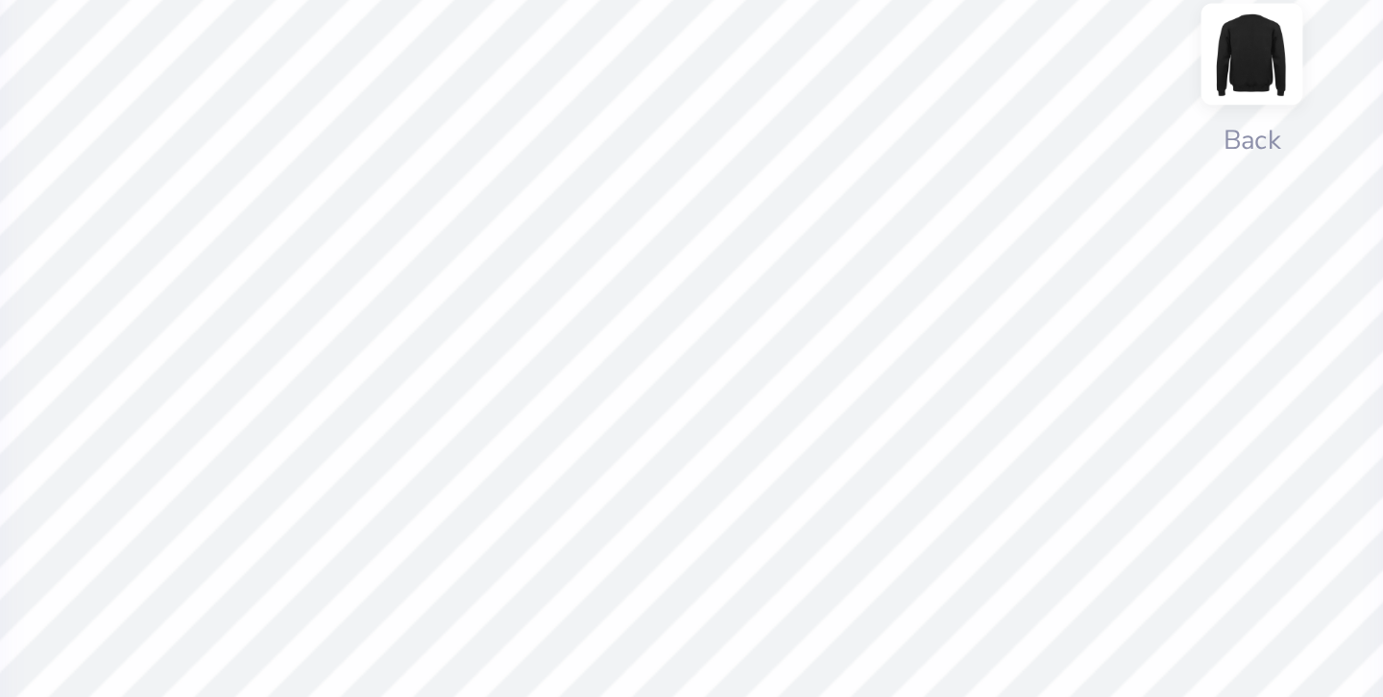
type textarea "x"
type textarea "ADPI X SIGma= PI"
type textarea "x"
type textarea "ADPI X SIGma PI"
type textarea "x"
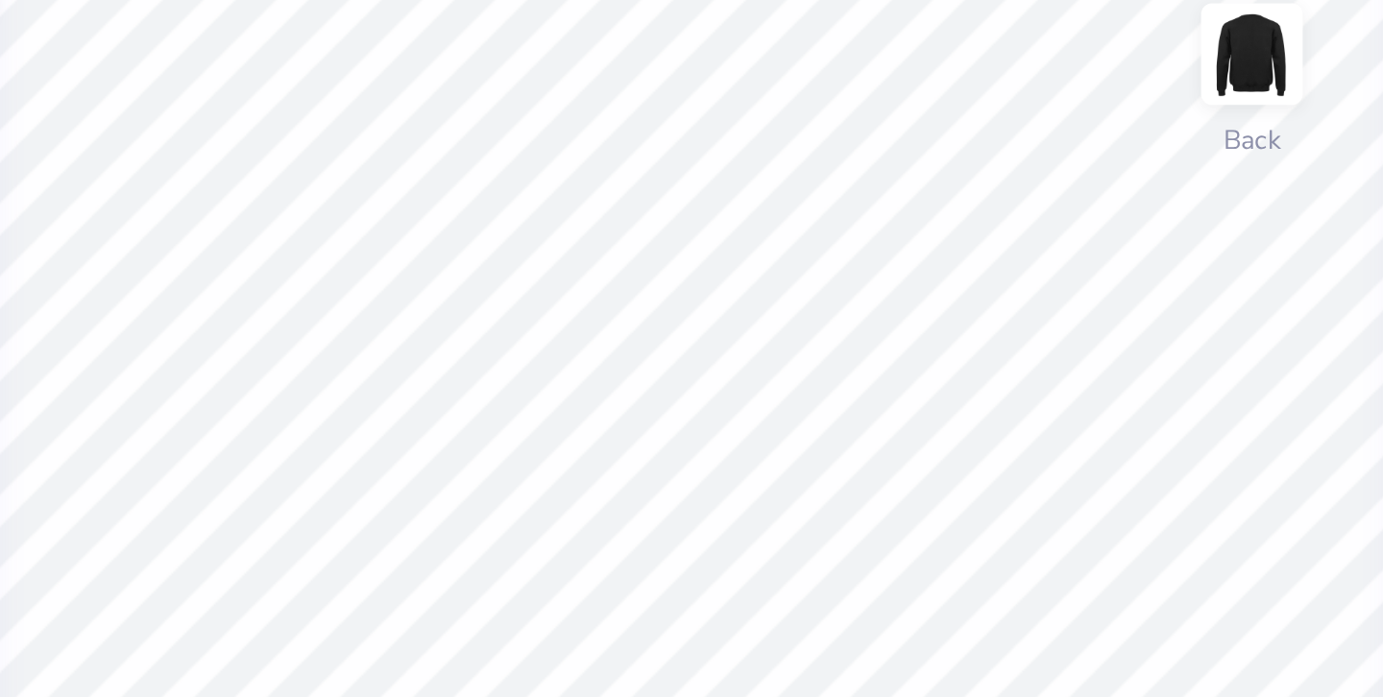
type textarea "ADPI X SIGm PI"
type textarea "x"
type textarea "ADPI X SIG PI"
type textarea "x"
type textarea "ADPI X SIGM PI"
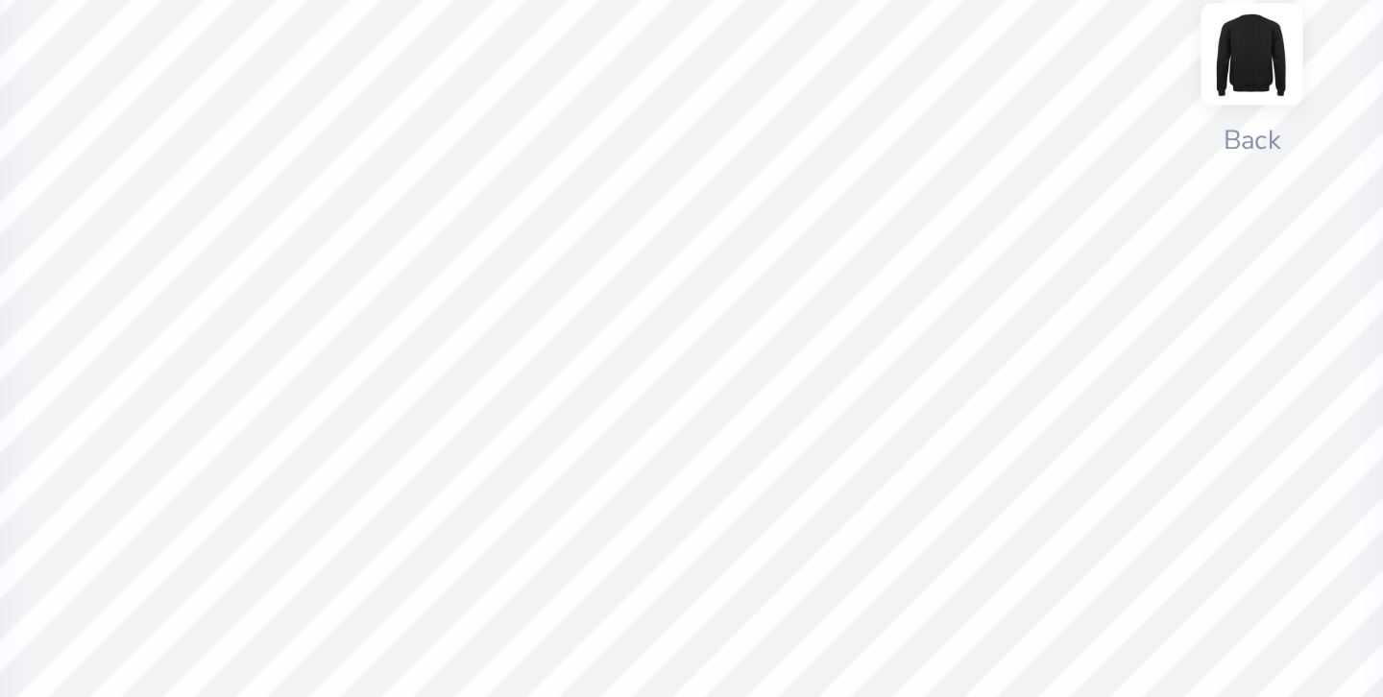
type textarea "x"
type textarea "ADPI X SIGMA PI"
type textarea "x"
type input "6.15"
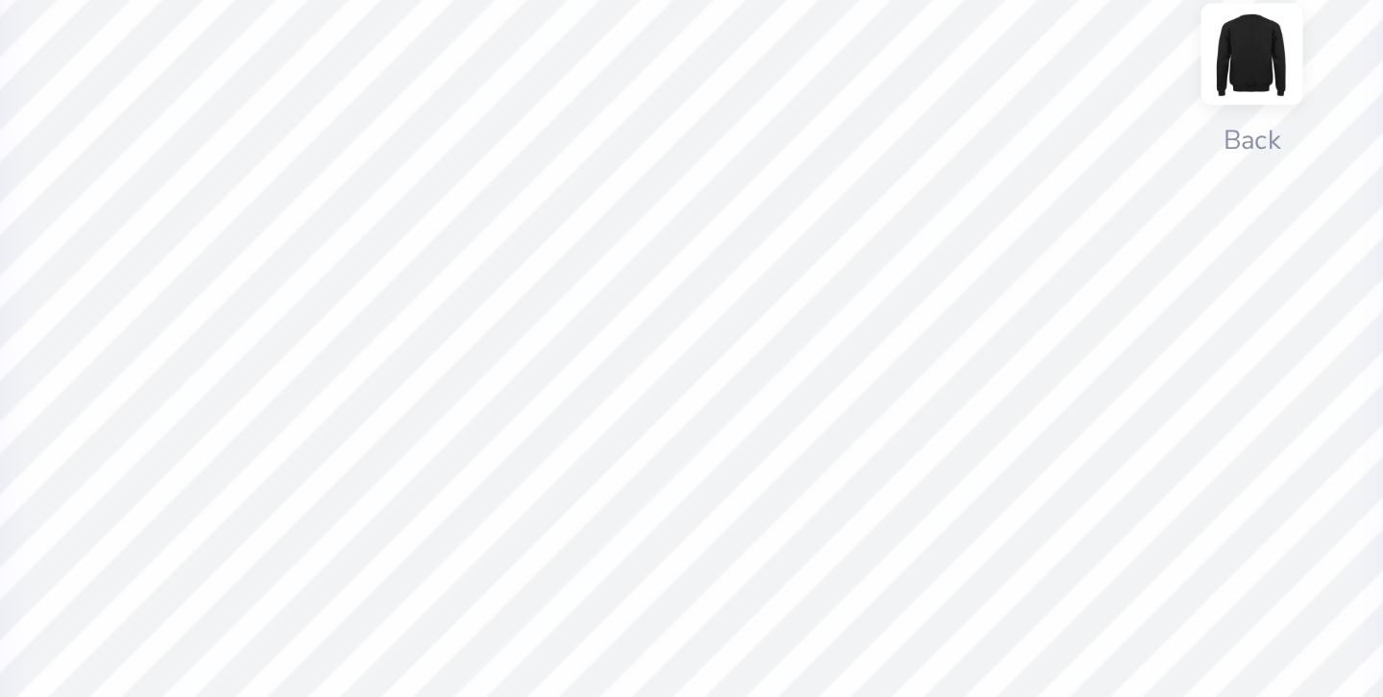
type textarea "x"
type textarea "ADPI XSIGMA PI"
type textarea "x"
type textarea "ADPI SIGMA PI"
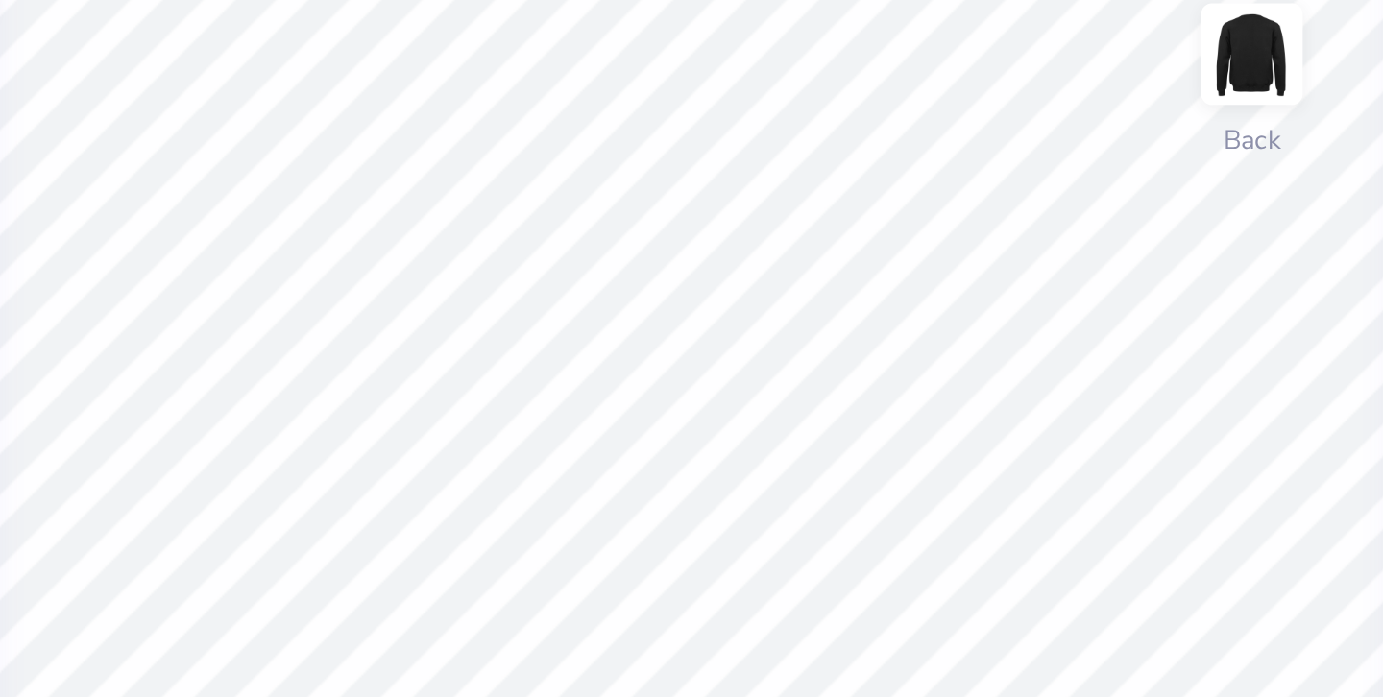
type textarea "x"
type textarea "ADPI aSIGMA PI"
type textarea "x"
type textarea "ADPI anSIGMA PI"
type textarea "x"
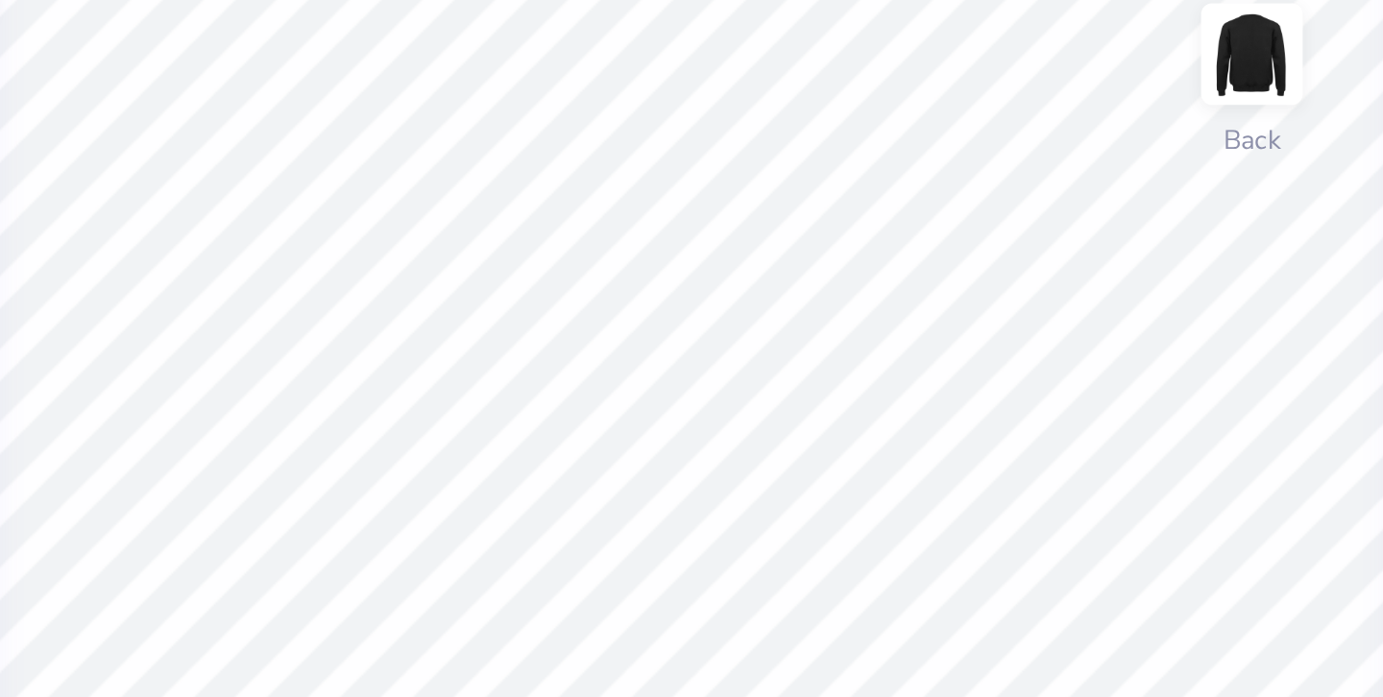
type textarea "ADPI and SIGMA PI"
type textarea "x"
type input "6.94"
type input "0.56"
type input "8.19"
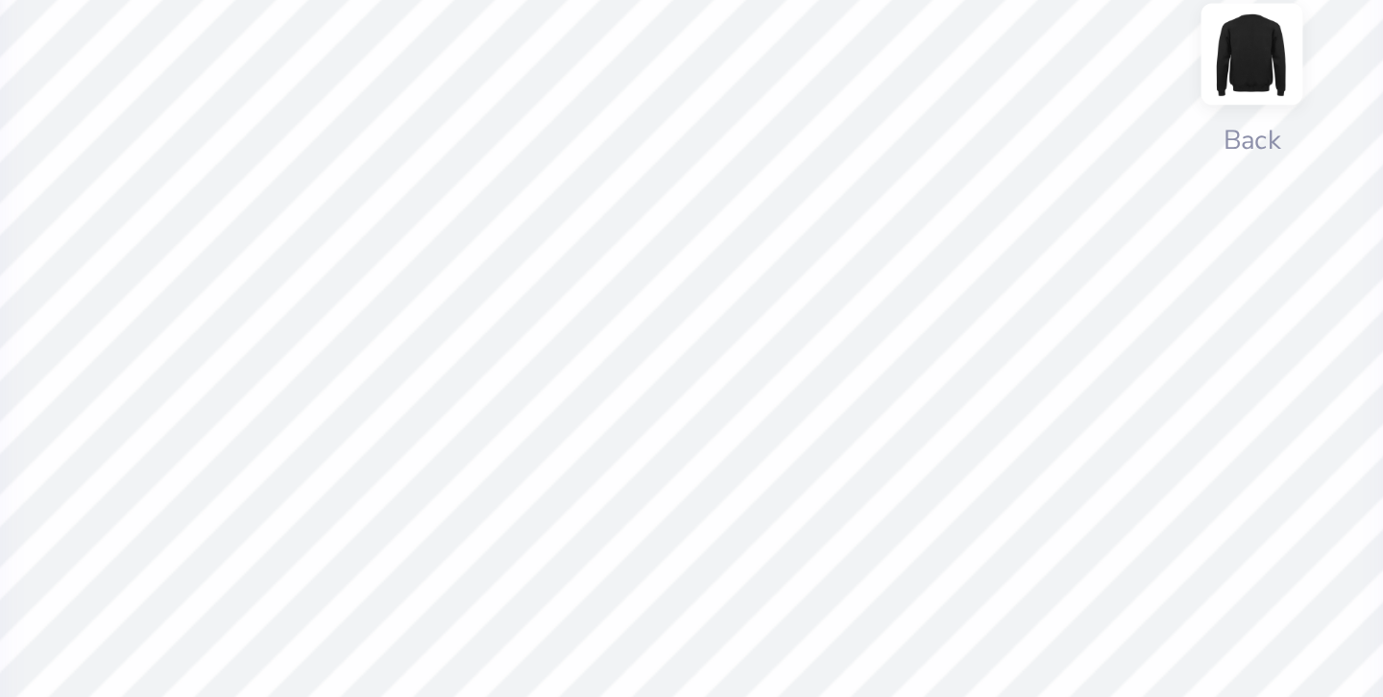
scroll to position [0, 4]
type textarea "x"
type textarea "ADPI X SIGMA PI"
type textarea "x"
type input "6.15"
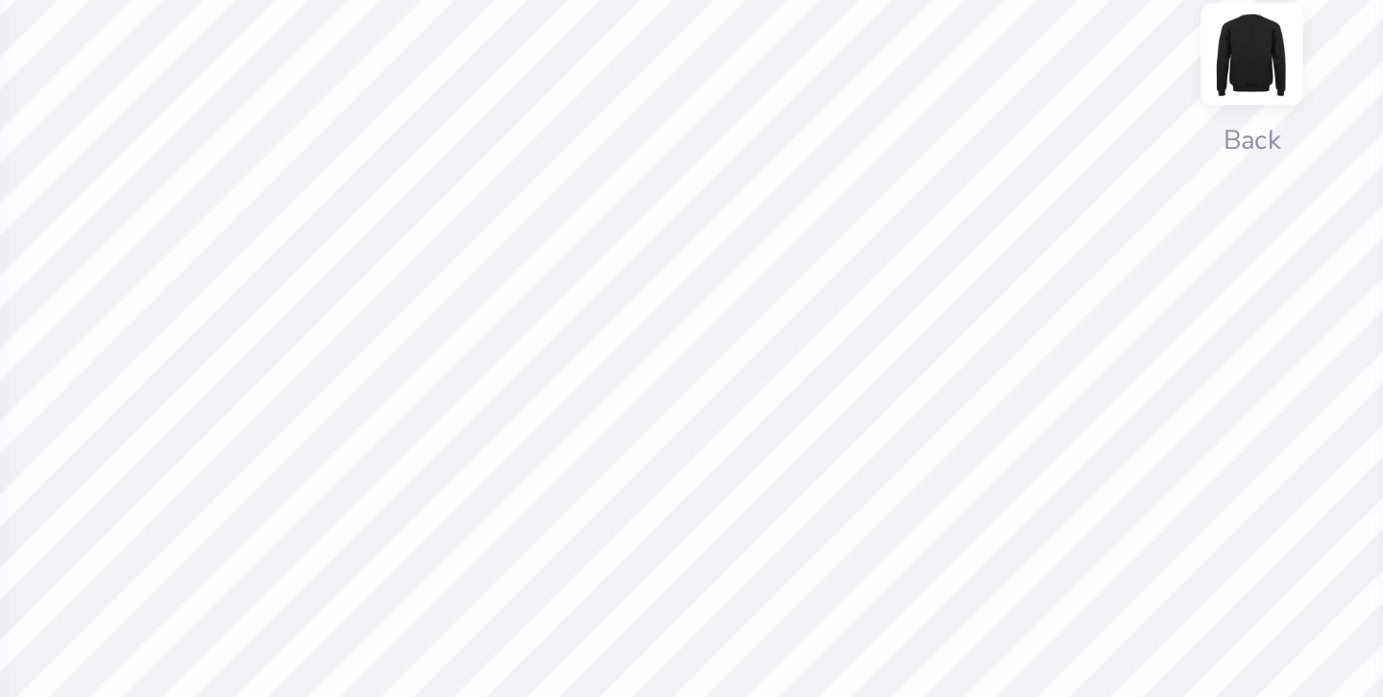
type input "0.53"
type input "8.01"
type textarea "x"
type input "2.20"
type input "0.50"
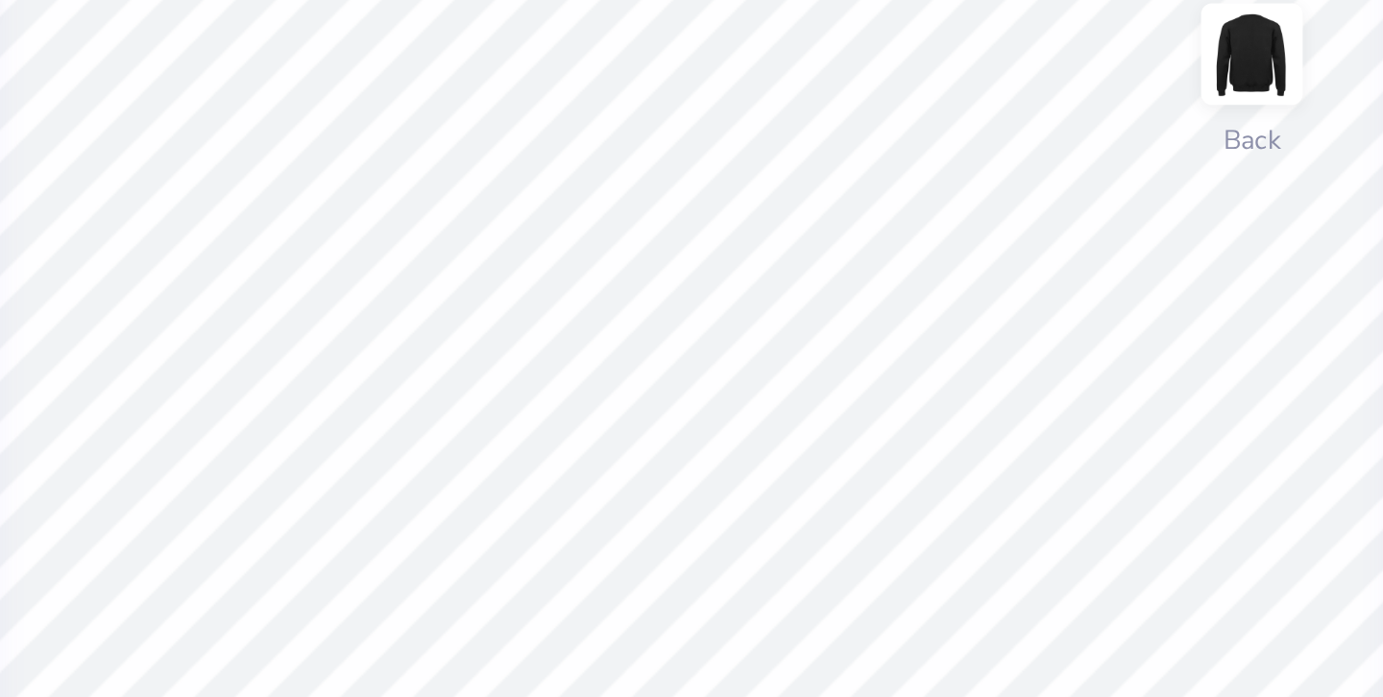
type input "8.98"
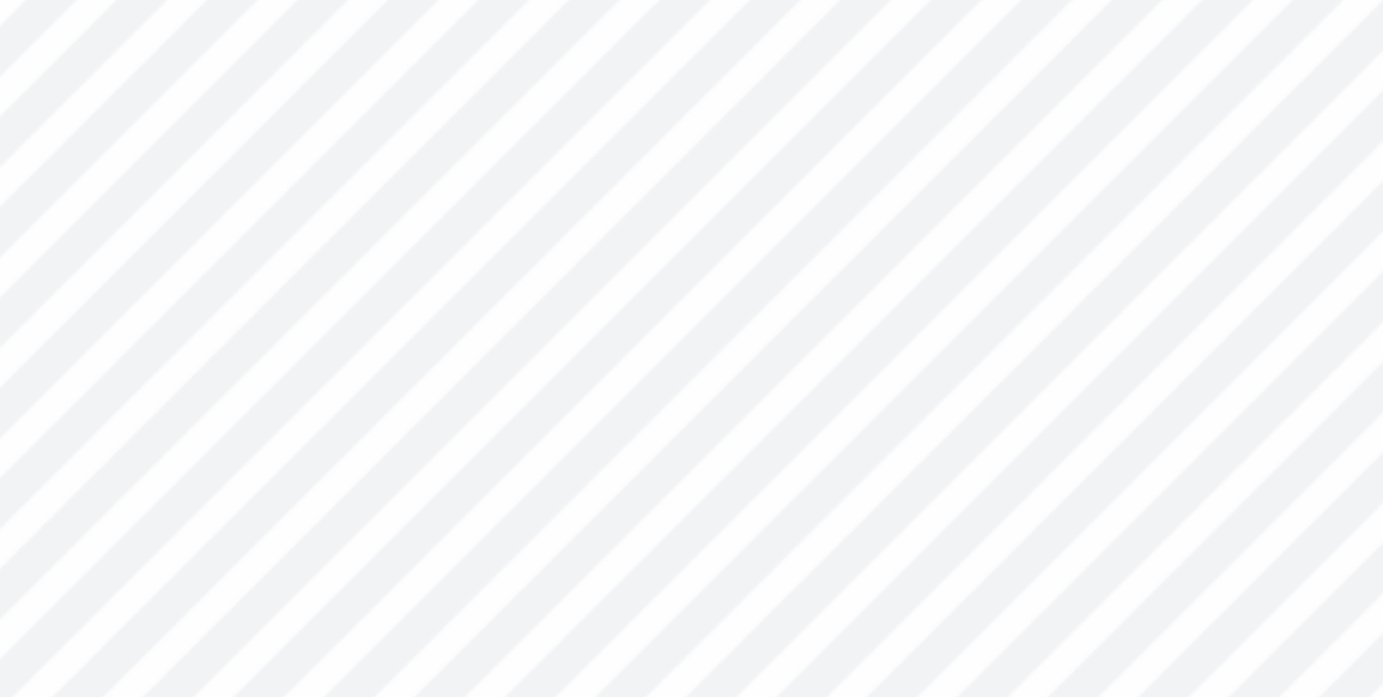
type textarea "x"
type input "2.80"
type input "0.11"
type input "9.00"
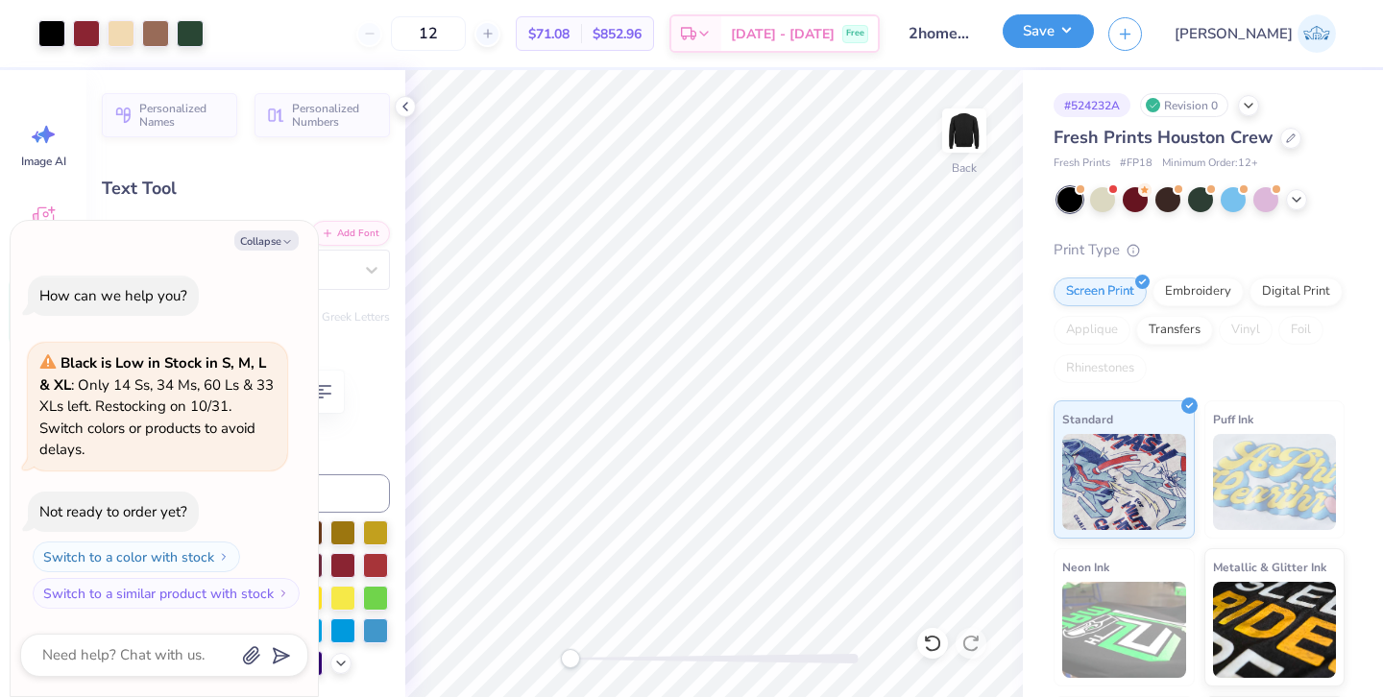
click at [1094, 43] on button "Save" at bounding box center [1047, 31] width 91 height 34
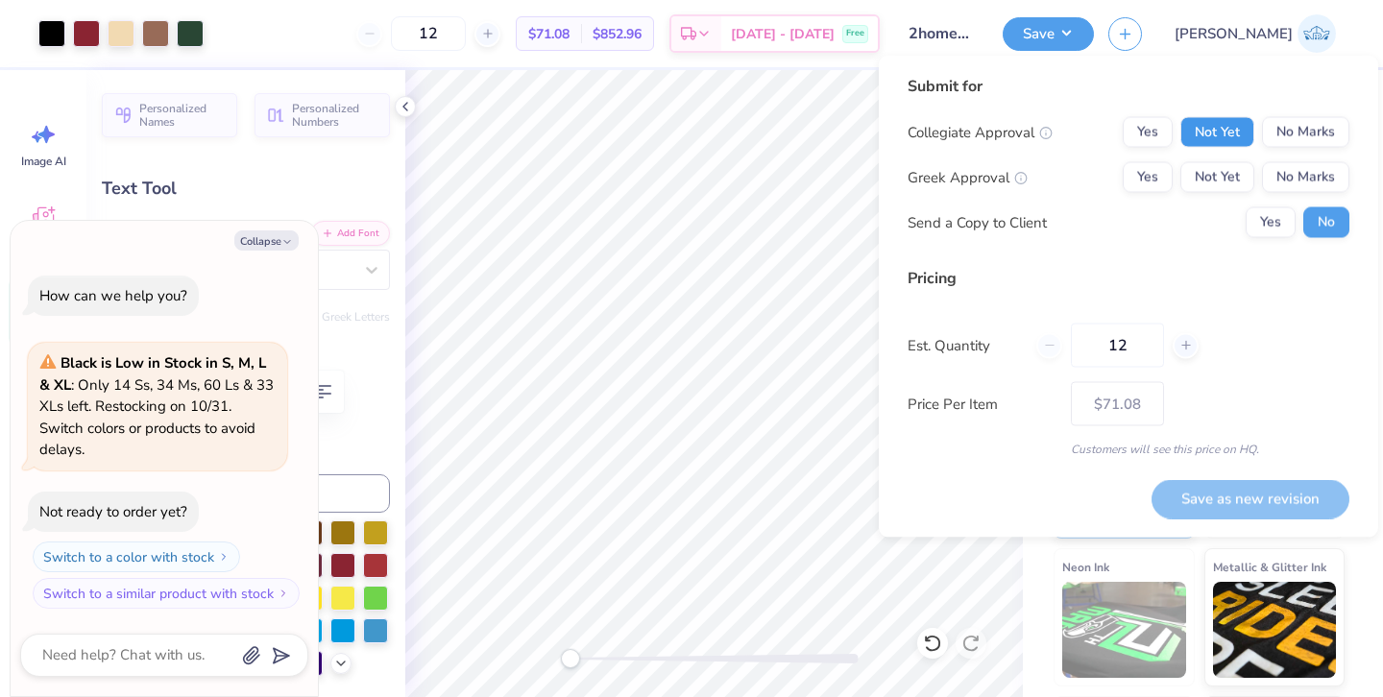
click at [1211, 146] on button "Not Yet" at bounding box center [1217, 132] width 74 height 31
click at [1212, 177] on button "Not Yet" at bounding box center [1217, 177] width 74 height 31
type textarea "x"
click at [1144, 342] on input "12" at bounding box center [1117, 346] width 93 height 44
type input "1"
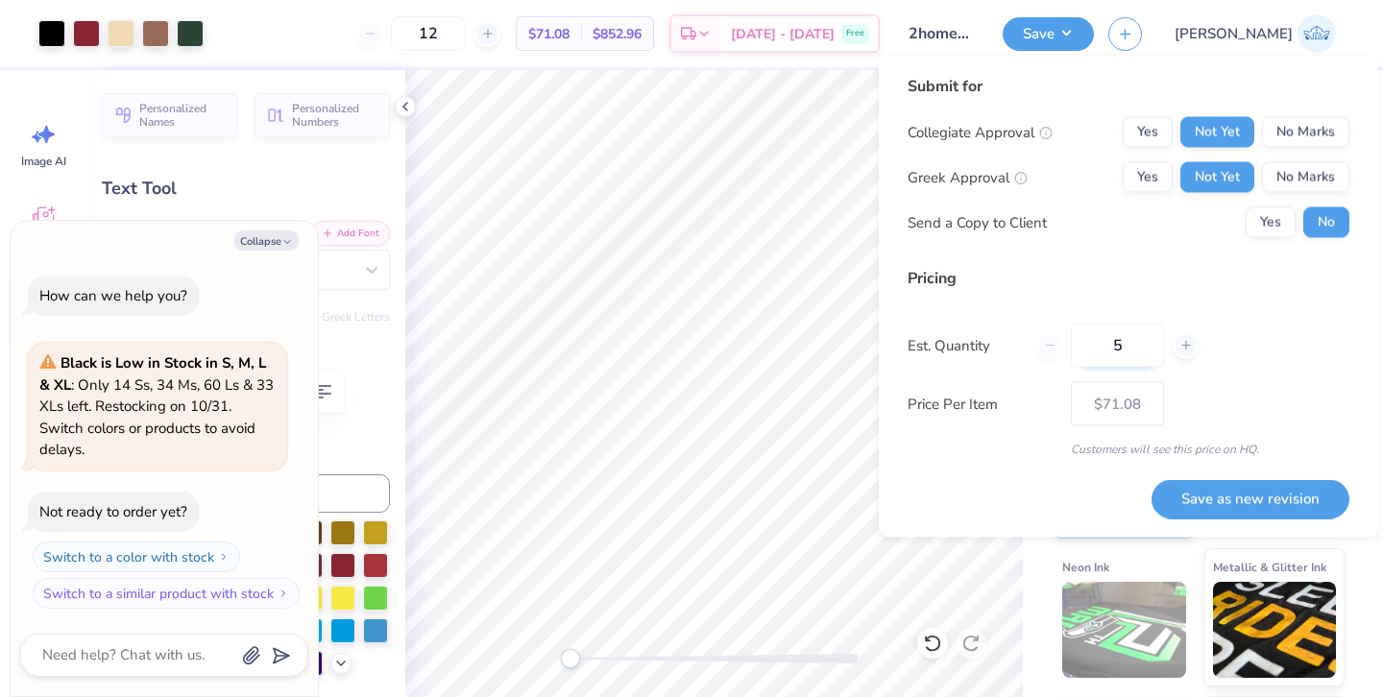
type input "50"
type textarea "x"
type input "50"
type textarea "x"
type input "– –"
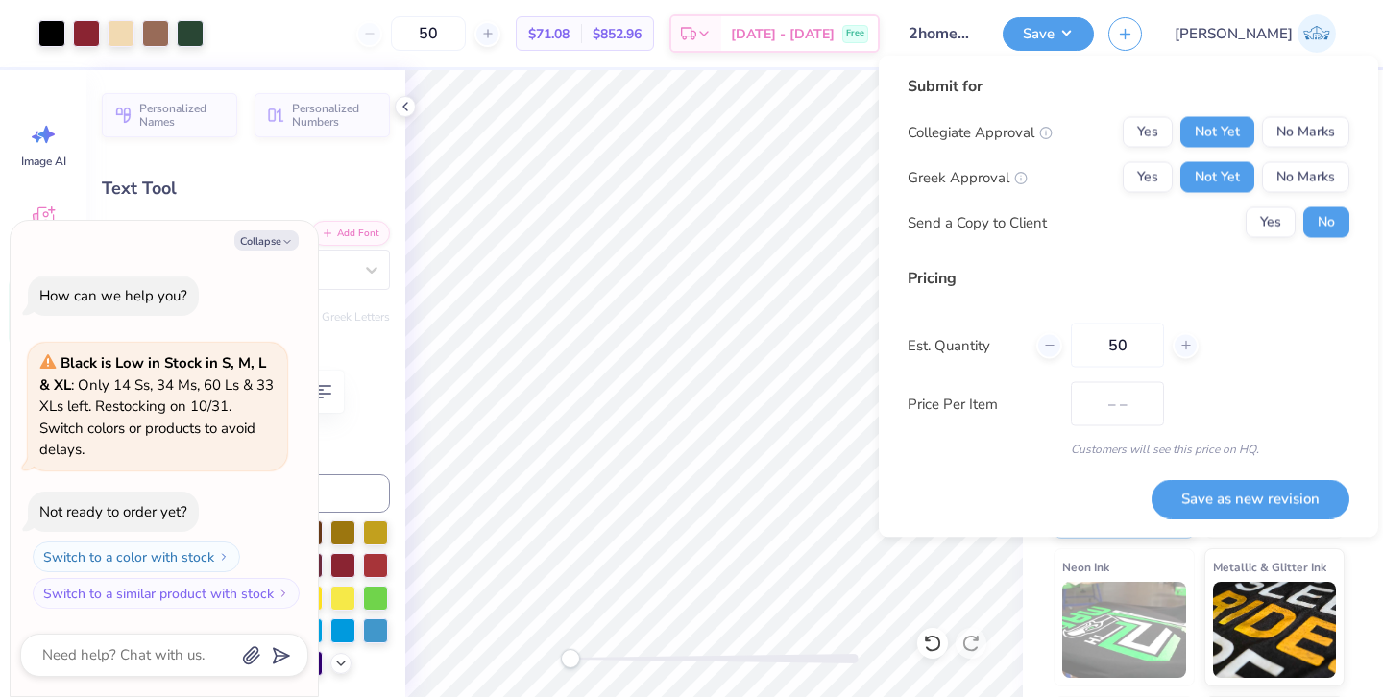
type textarea "x"
type input "$46.05"
type input "50"
click at [1272, 373] on div "Pricing Est. Quantity 50 Price Per Item $46.05 Customers will see this price on…" at bounding box center [1128, 362] width 442 height 191
click at [1249, 497] on button "Save as new revision" at bounding box center [1250, 498] width 198 height 39
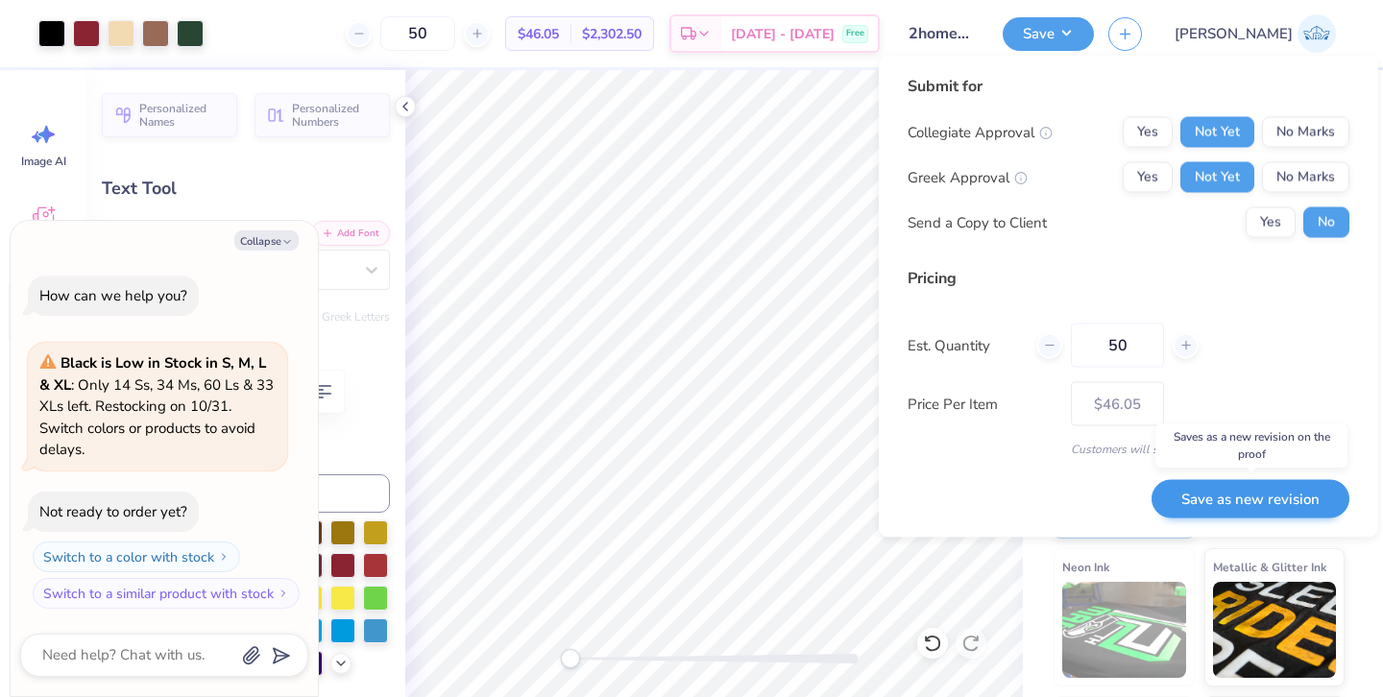
type textarea "x"
type input "– –"
type textarea "x"
type input "$46.05"
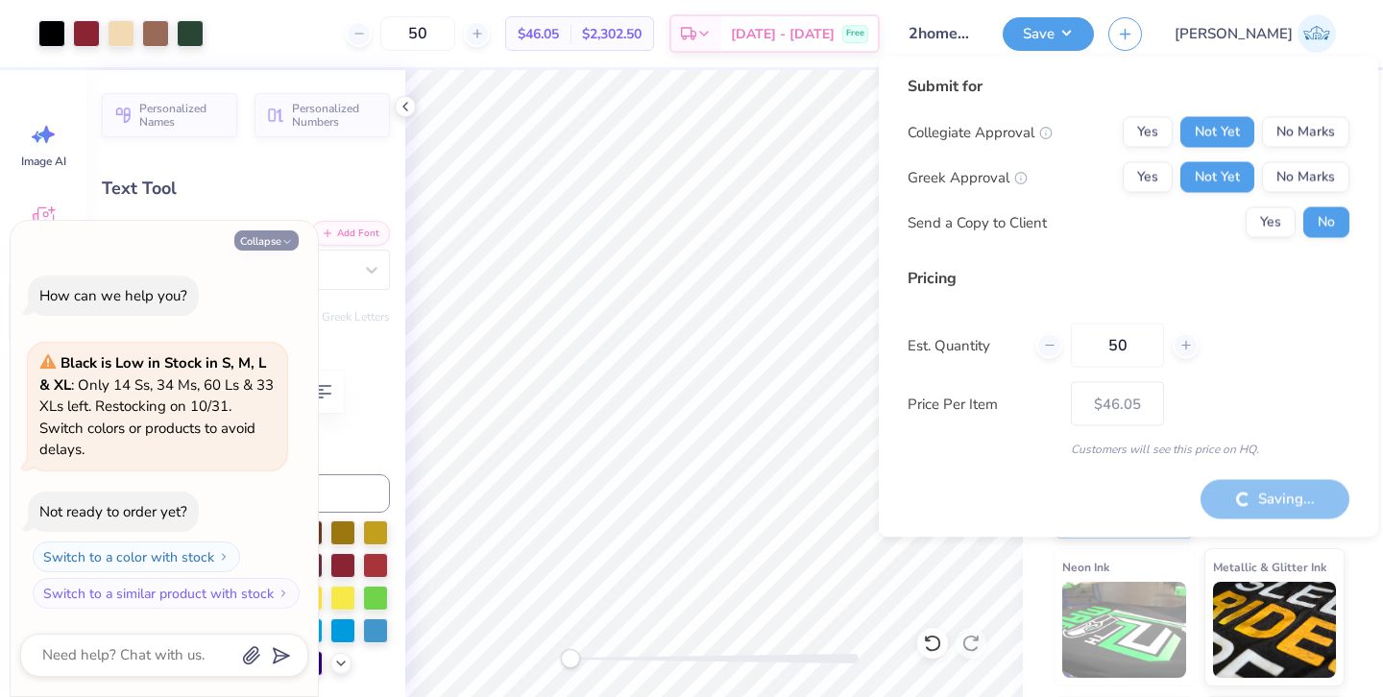
type textarea "x"
type input "– –"
type textarea "x"
type input "$46.05"
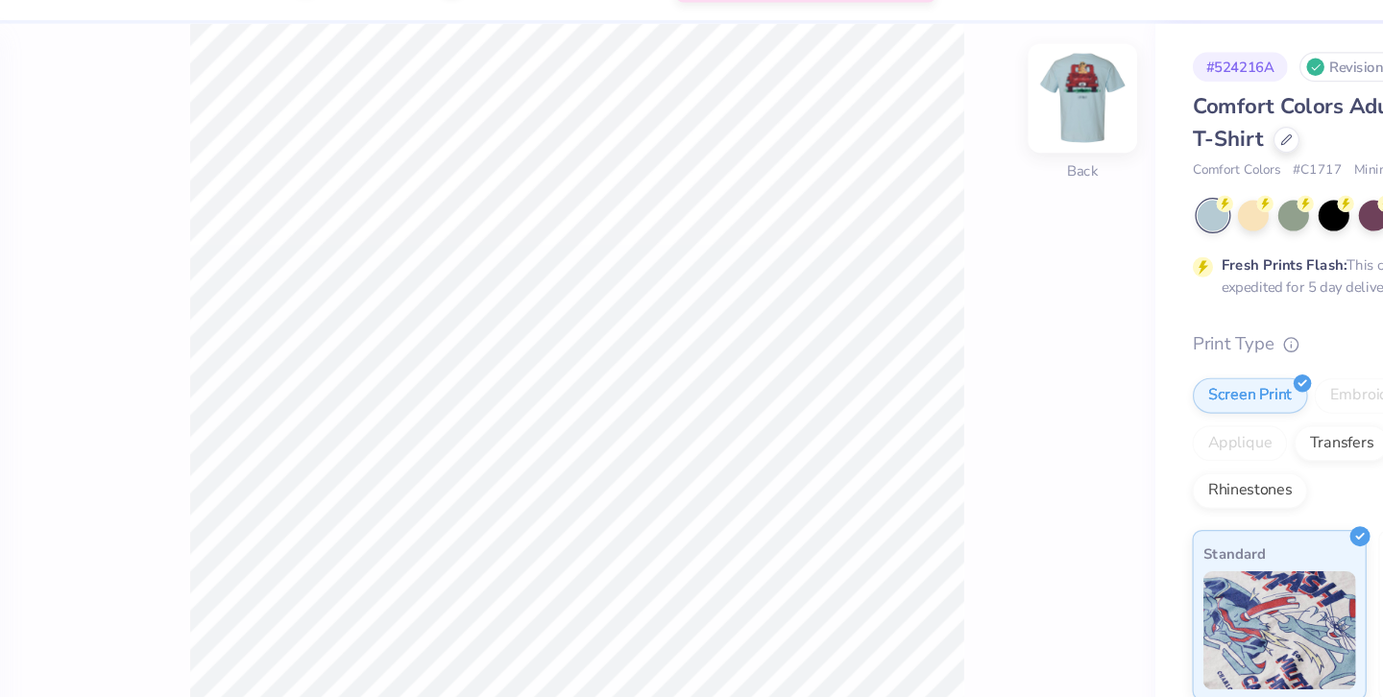
click at [980, 149] on img at bounding box center [964, 130] width 77 height 77
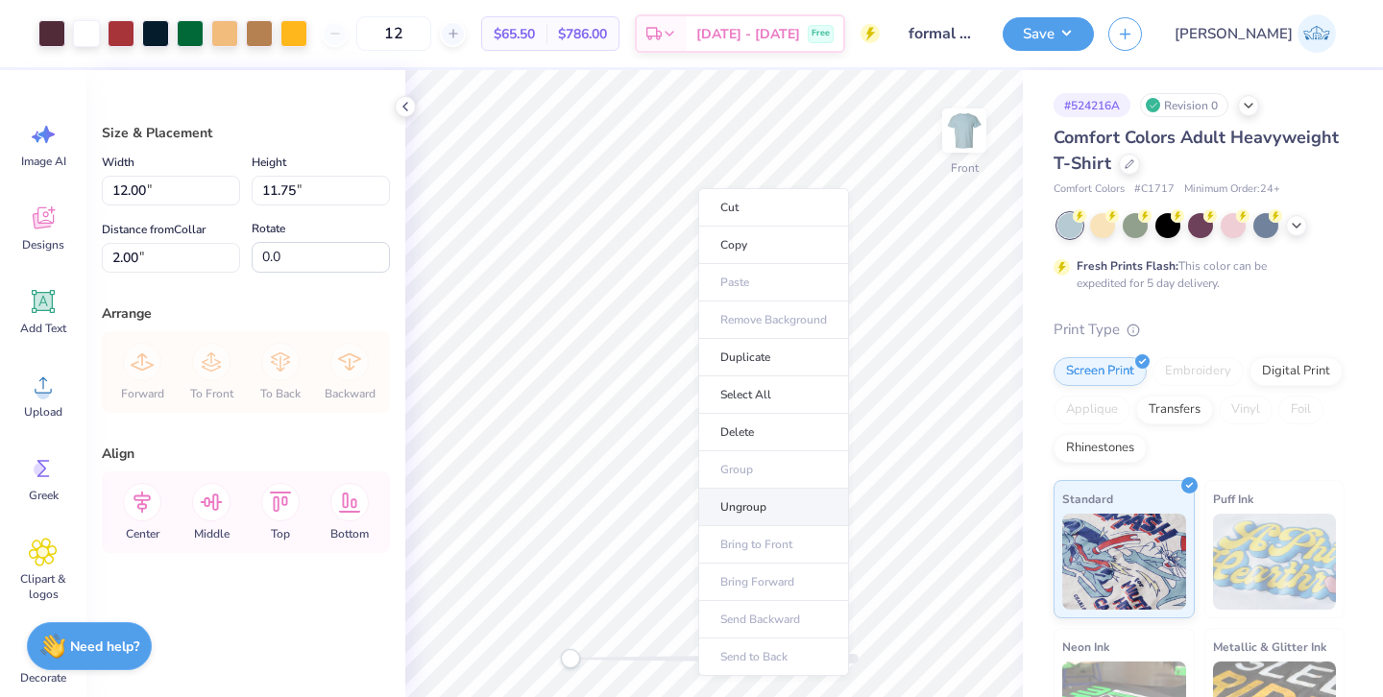
click at [746, 503] on li "Ungroup" at bounding box center [773, 507] width 151 height 37
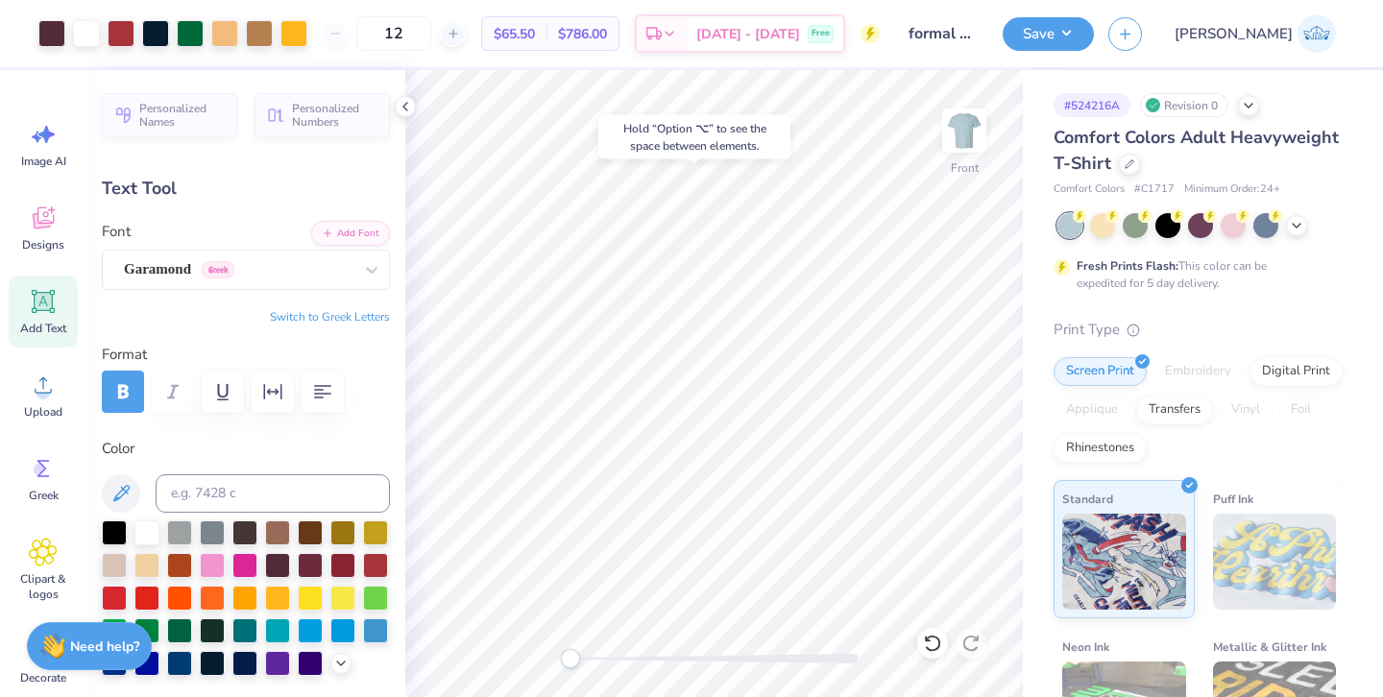
type input "0.0"
click at [931, 654] on div at bounding box center [932, 643] width 31 height 31
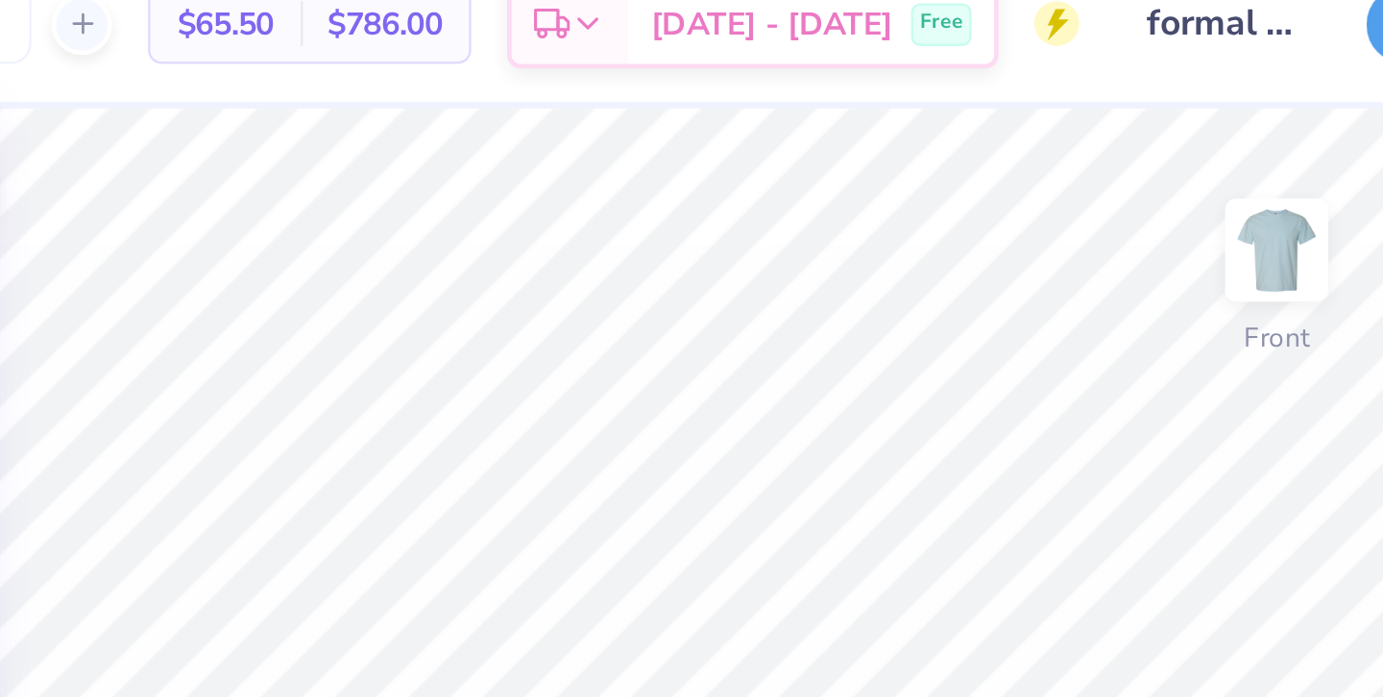
type input "3.89"
type input "-89.9"
type input "0.0"
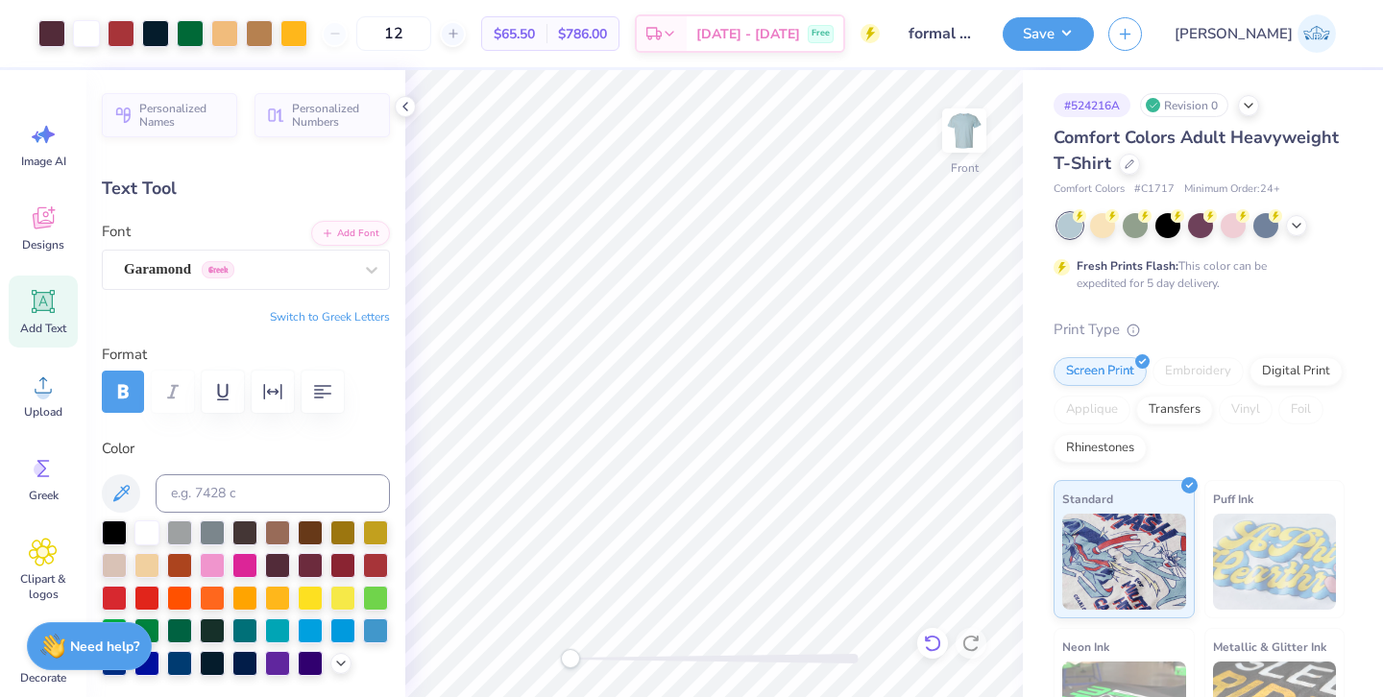
click at [931, 640] on icon at bounding box center [932, 643] width 19 height 19
click at [932, 632] on div at bounding box center [932, 643] width 31 height 31
type input "3.89"
type input "-89.9"
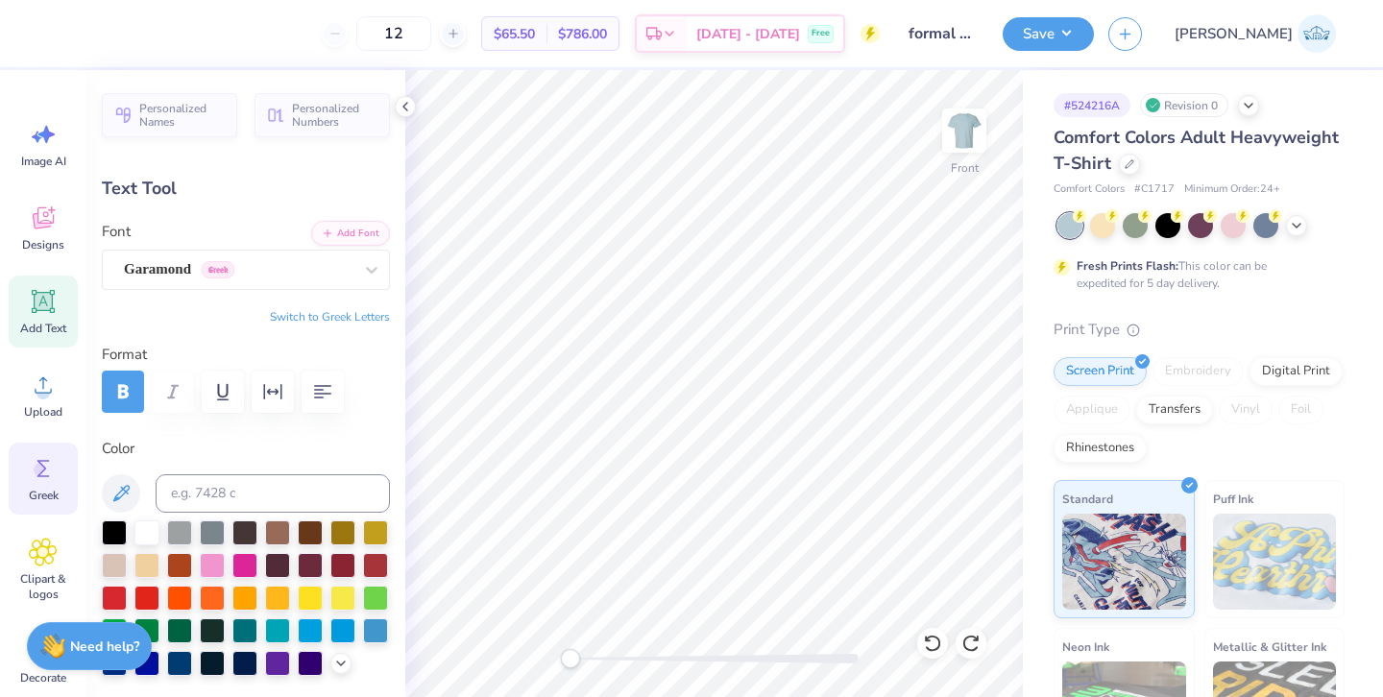
click at [39, 511] on div "Greek" at bounding box center [43, 479] width 69 height 72
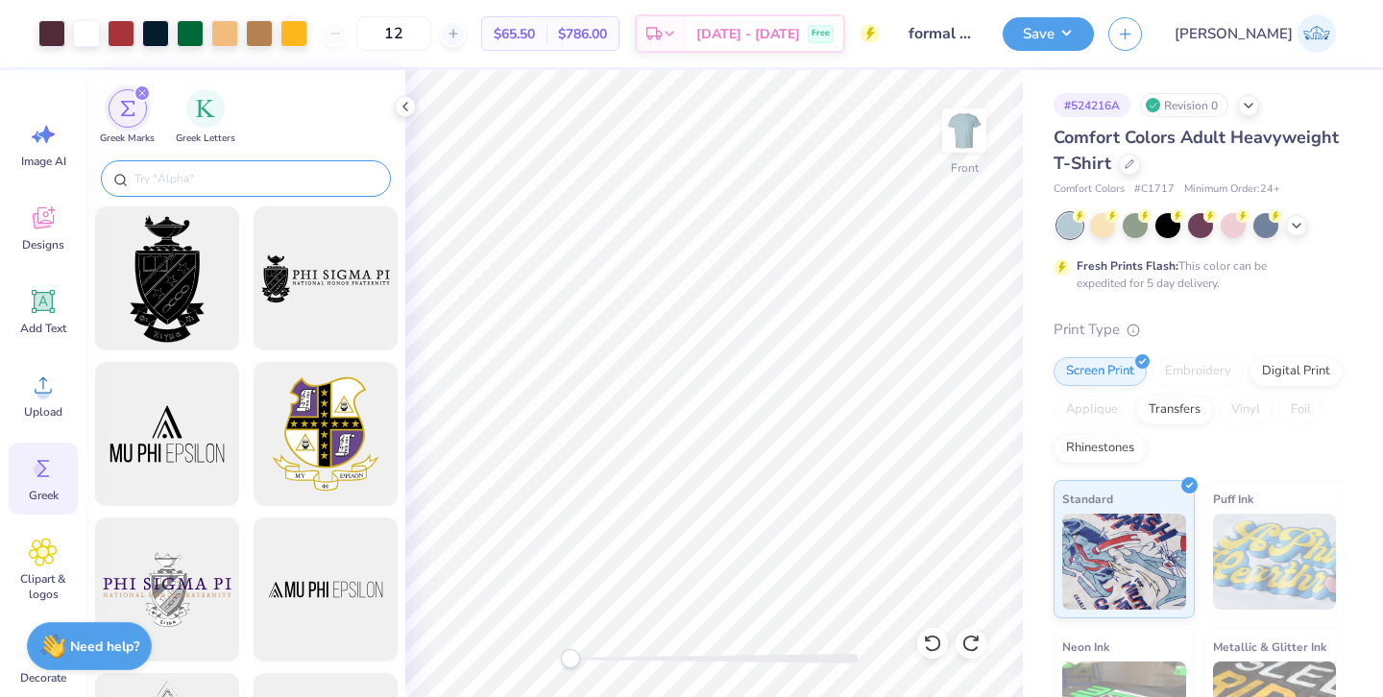
click at [165, 177] on input "text" at bounding box center [256, 178] width 246 height 19
click at [198, 109] on img "filter for Greek Letters" at bounding box center [205, 106] width 19 height 19
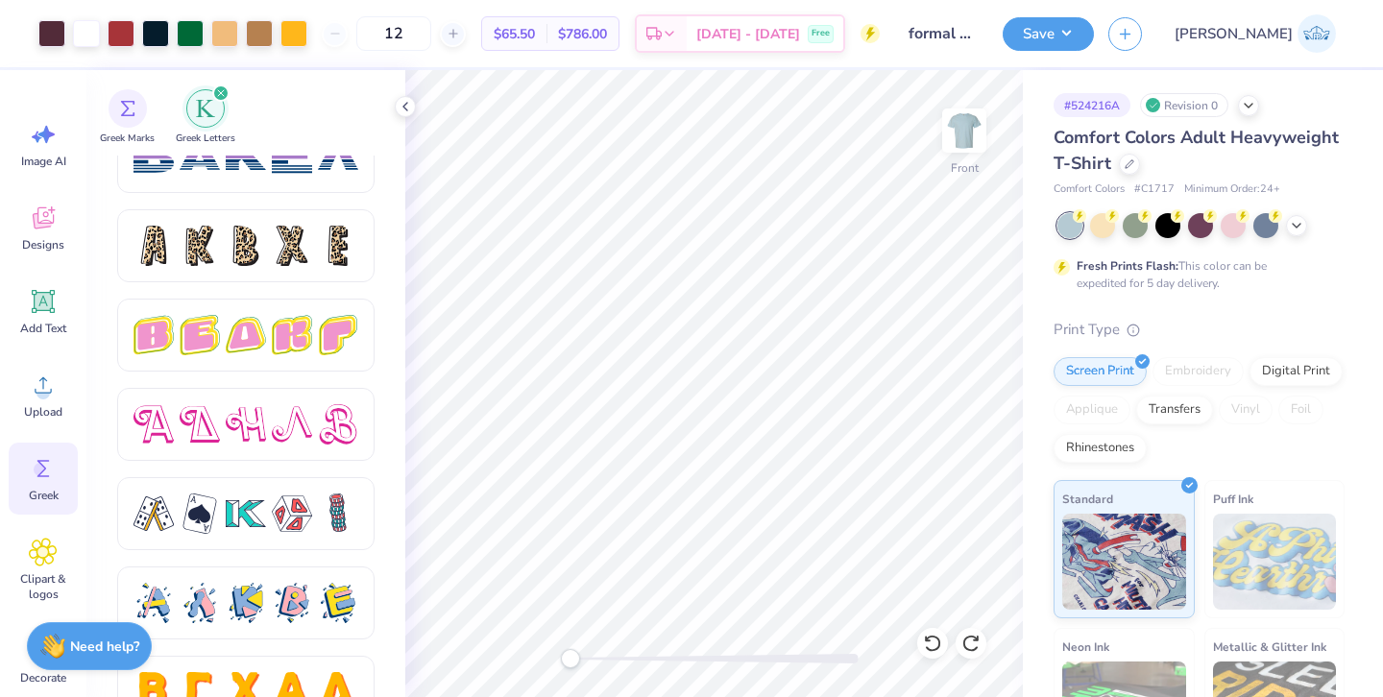
scroll to position [3296, 0]
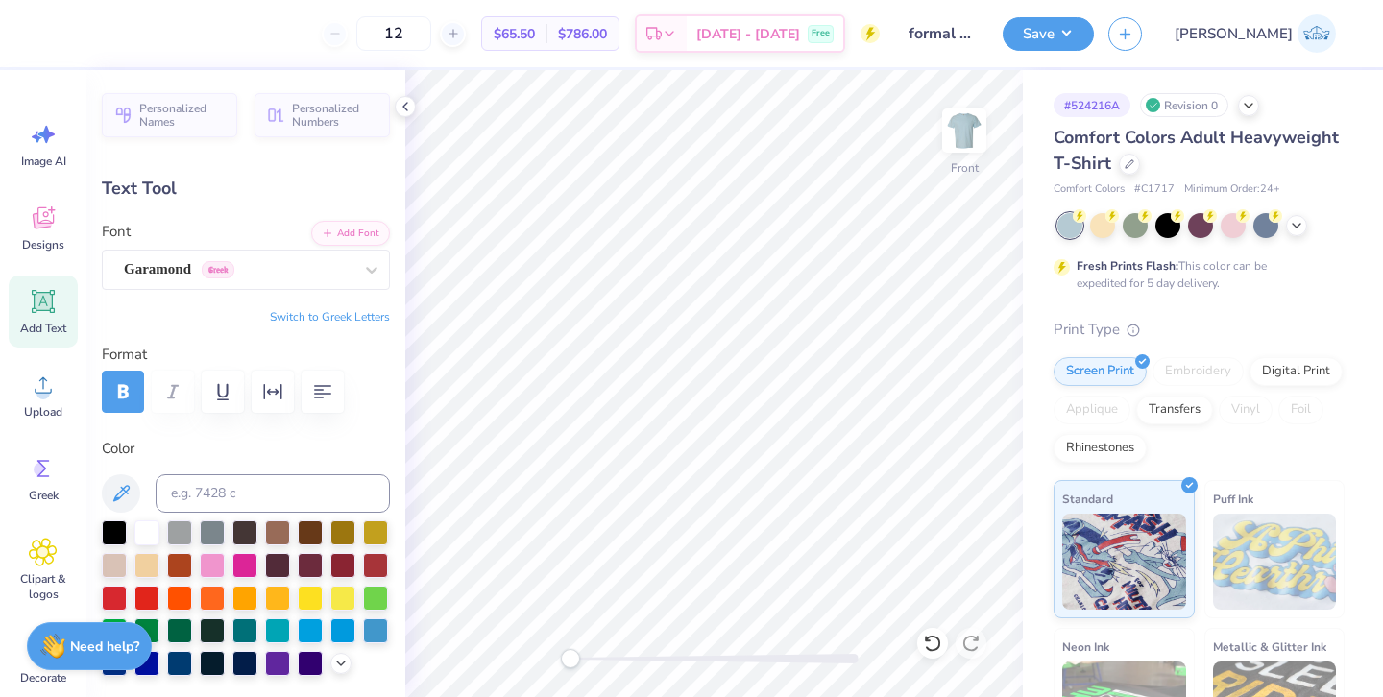
type input "0.0"
click at [930, 641] on icon at bounding box center [932, 643] width 19 height 19
type input "3.89"
type input "-89.9"
type textarea "X"
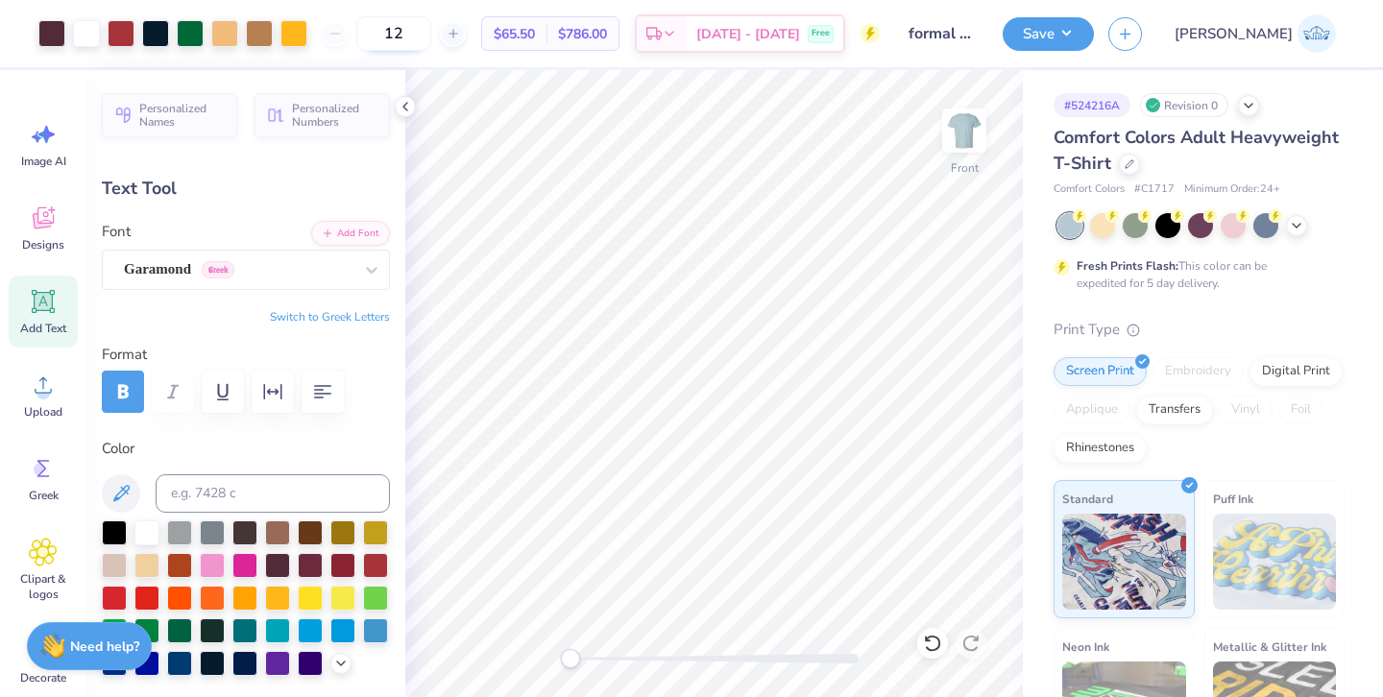
type input "0.0"
type input "0.41"
type input "0.44"
type input "4.13"
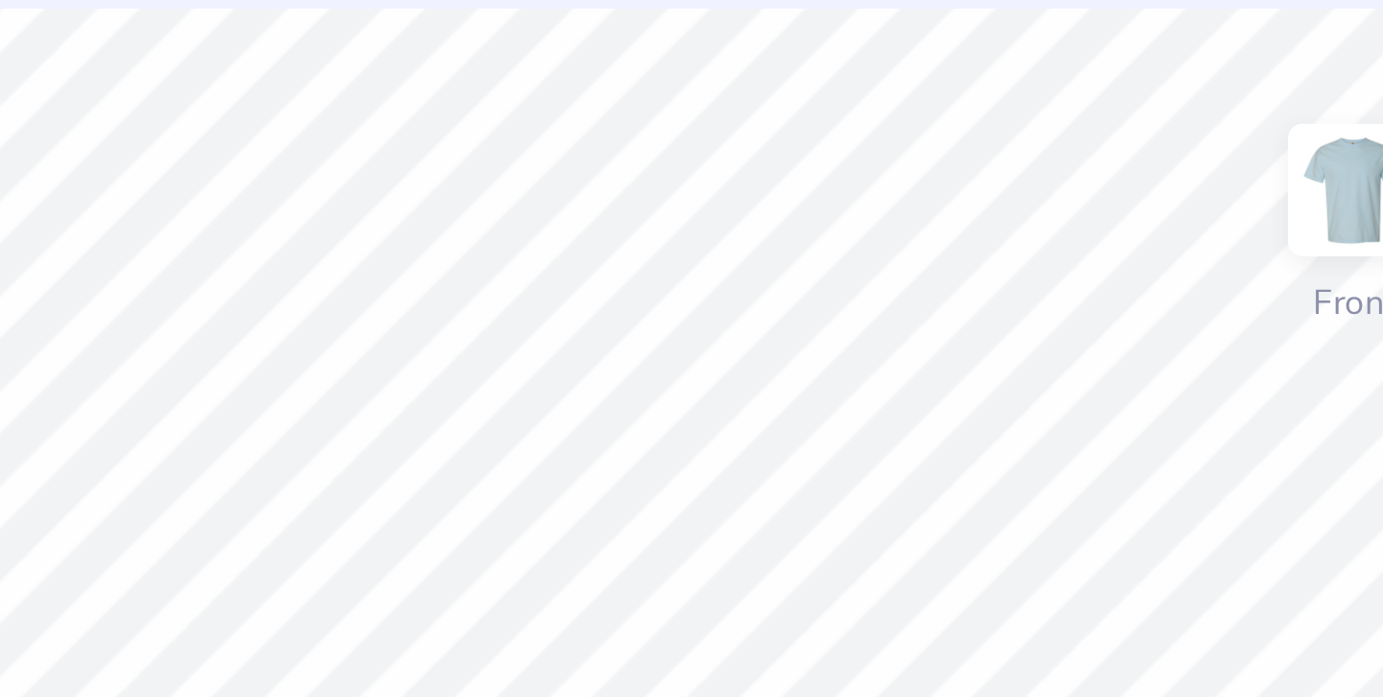
type input "0.0"
type input "4.12"
type input "-89.9"
type input "0.57"
type input "0.61"
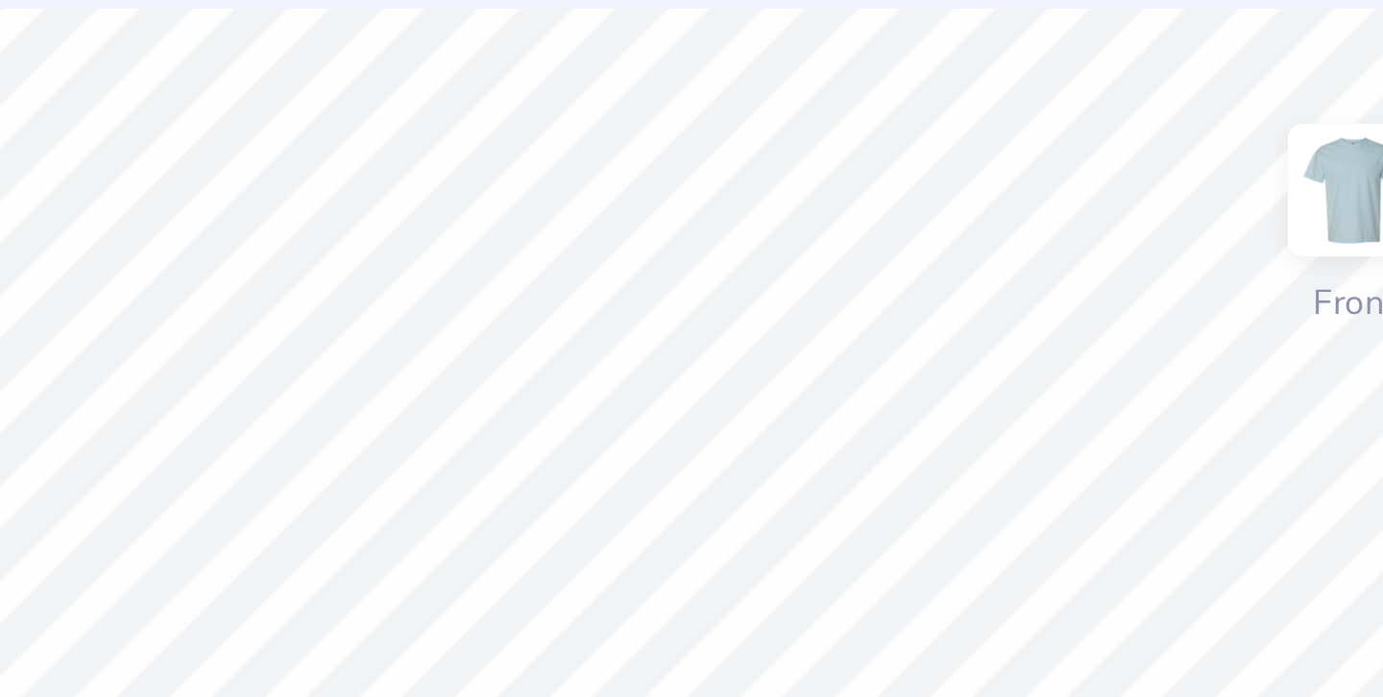
paste textarea "(D)"
type textarea "AD)"
